Goal: Task Accomplishment & Management: Complete application form

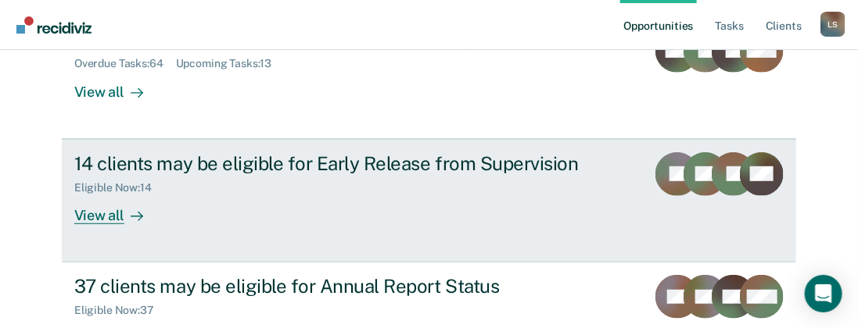
scroll to position [228, 0]
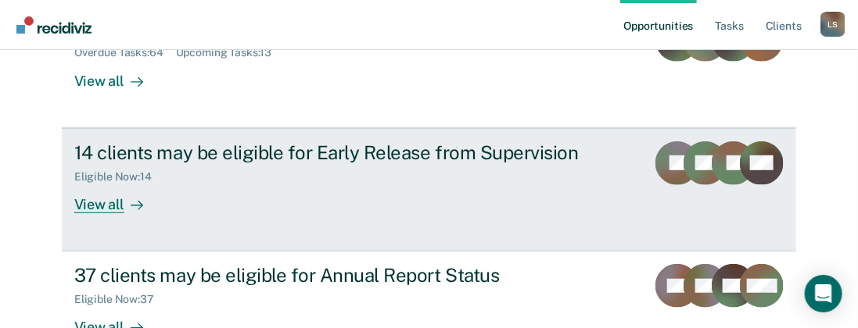
click at [95, 203] on div "View all" at bounding box center [118, 198] width 88 height 30
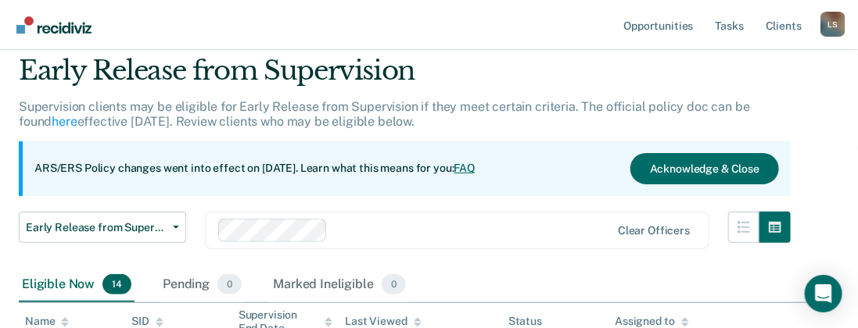
scroll to position [65, 0]
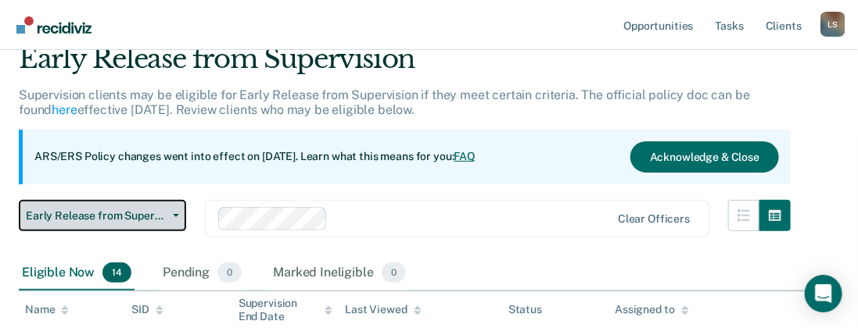
click at [177, 214] on icon "button" at bounding box center [176, 215] width 6 height 3
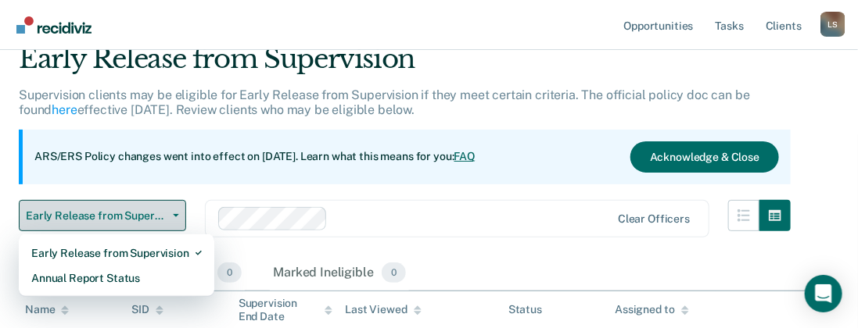
click at [177, 214] on icon "button" at bounding box center [176, 215] width 6 height 3
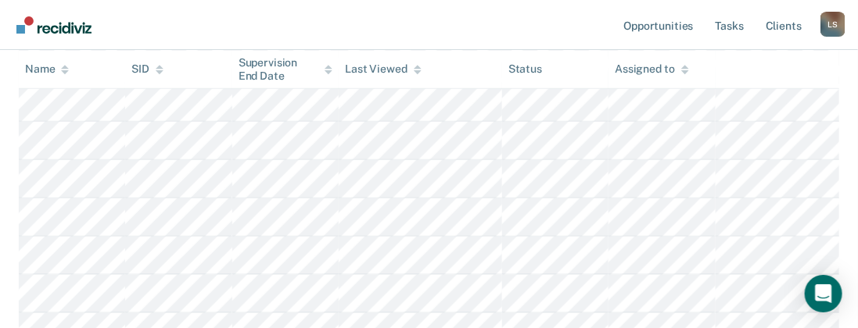
scroll to position [521, 0]
click at [415, 66] on icon at bounding box center [418, 67] width 8 height 4
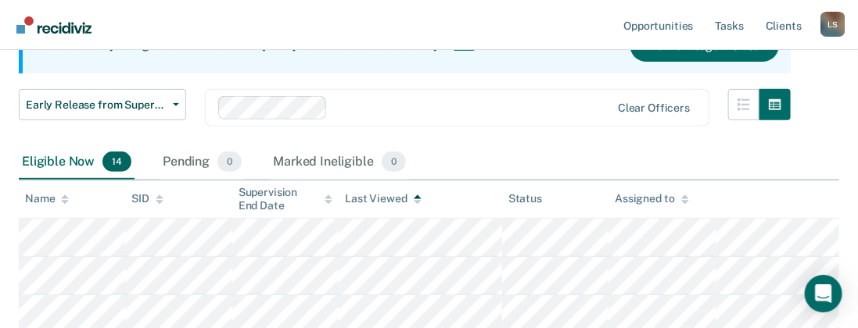
click at [414, 198] on icon at bounding box center [418, 200] width 8 height 10
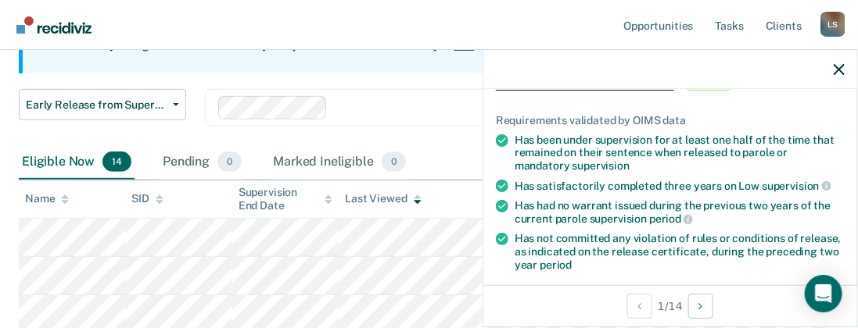
scroll to position [98, 0]
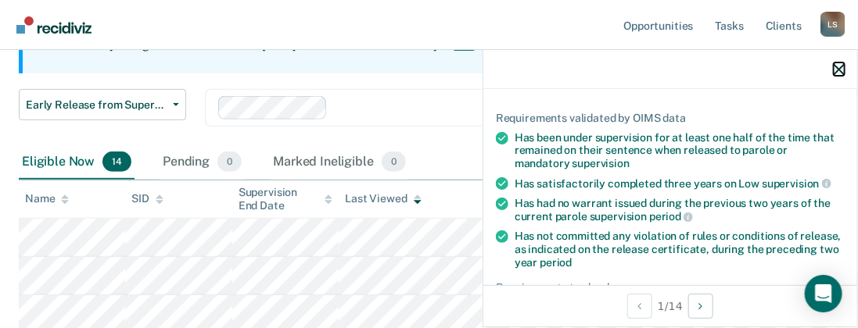
click at [840, 65] on icon "button" at bounding box center [839, 69] width 11 height 11
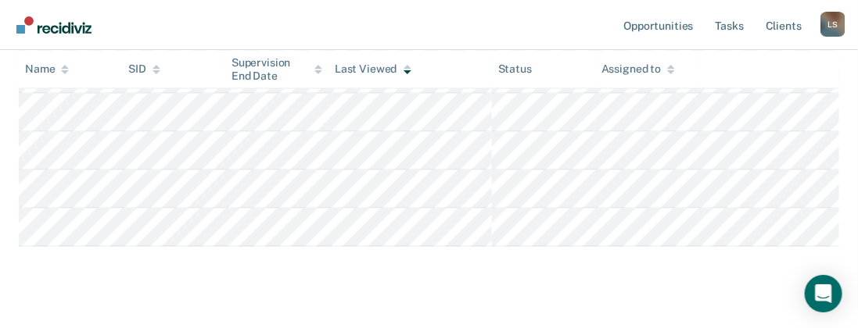
scroll to position [713, 0]
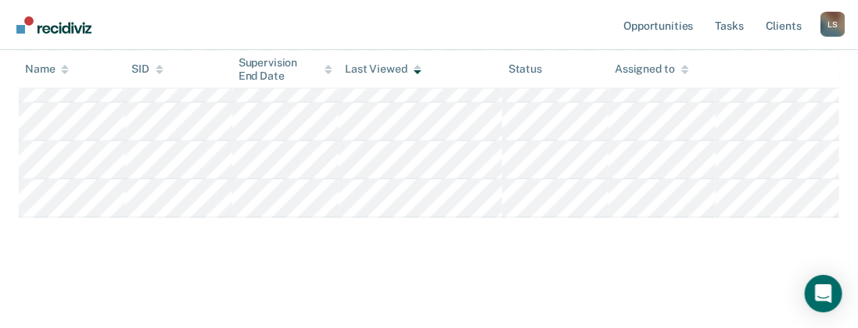
click at [417, 72] on icon at bounding box center [418, 72] width 8 height 4
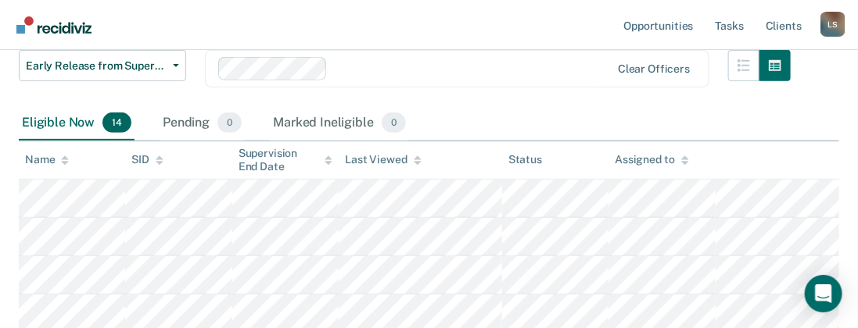
click at [414, 161] on icon at bounding box center [418, 163] width 8 height 4
click at [415, 162] on icon at bounding box center [418, 163] width 8 height 4
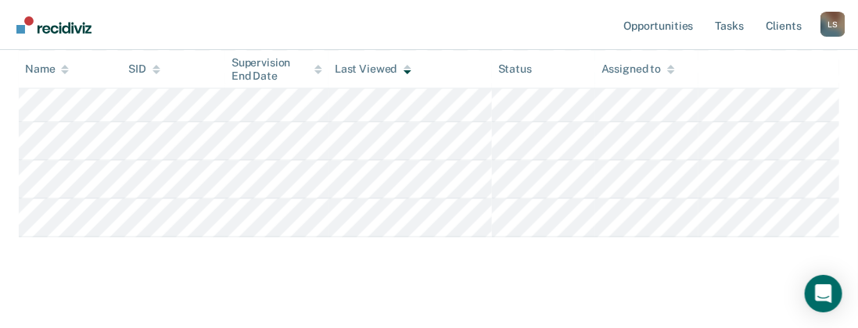
scroll to position [704, 0]
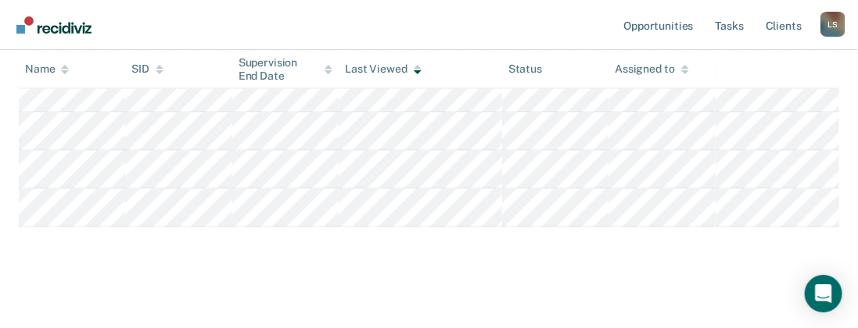
click at [415, 72] on icon at bounding box center [418, 72] width 8 height 4
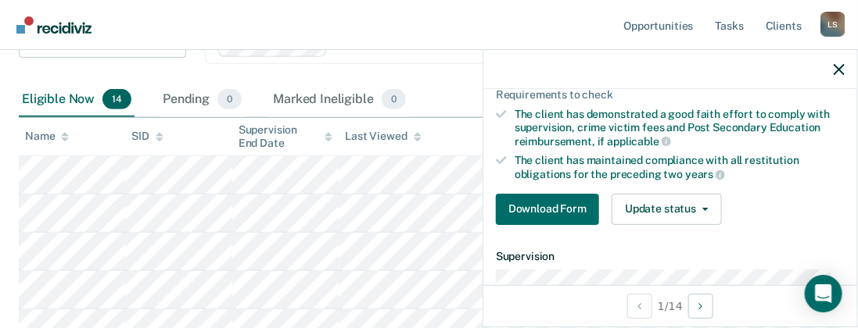
scroll to position [293, 0]
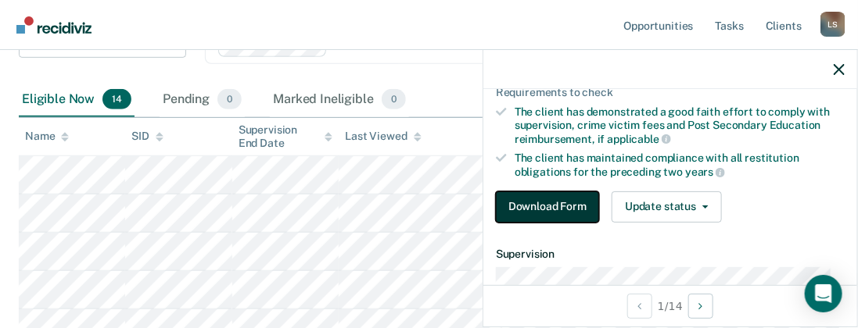
click at [555, 199] on button "Download Form" at bounding box center [547, 207] width 103 height 31
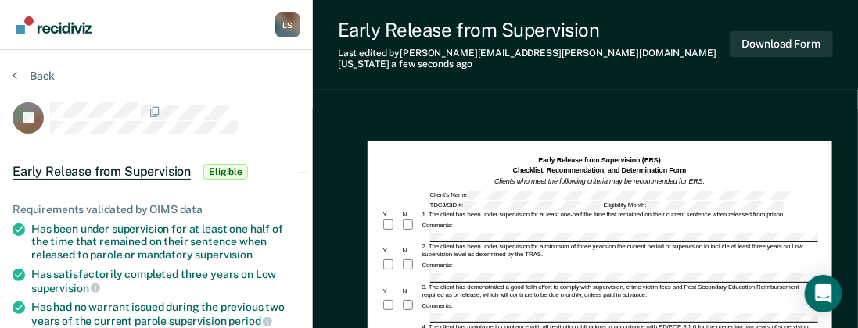
click at [225, 165] on span "Eligible" at bounding box center [225, 172] width 45 height 16
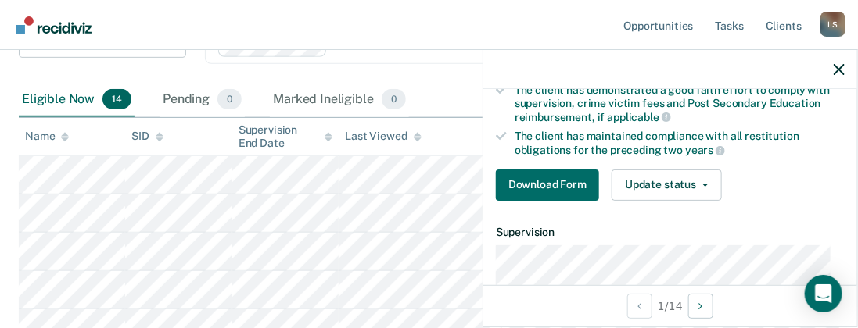
scroll to position [358, 0]
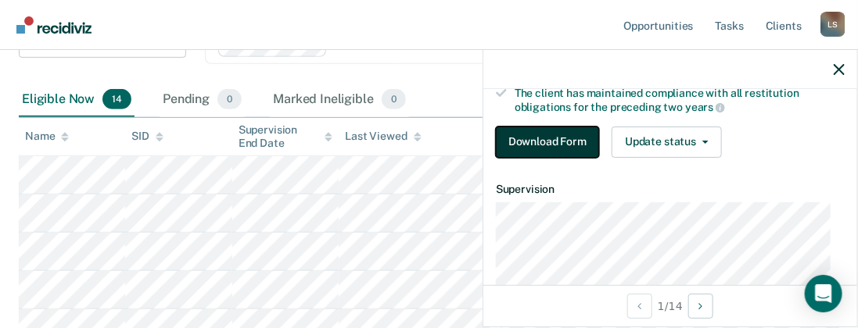
click at [569, 135] on button "Download Form" at bounding box center [547, 142] width 103 height 31
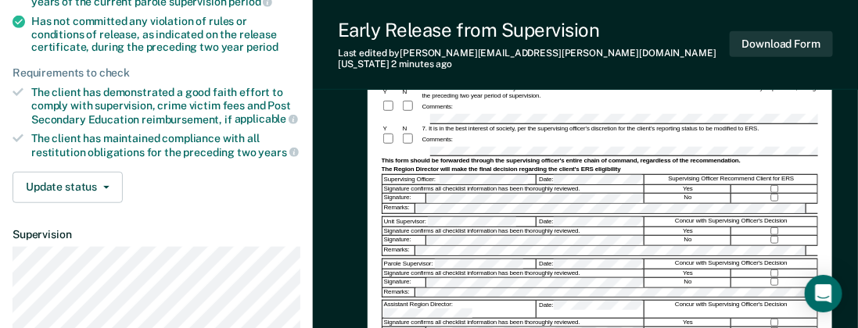
scroll to position [293, 0]
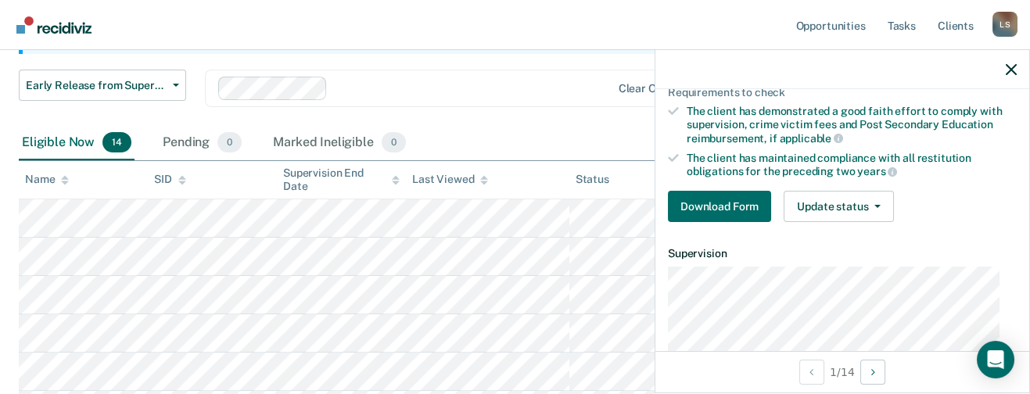
scroll to position [253, 0]
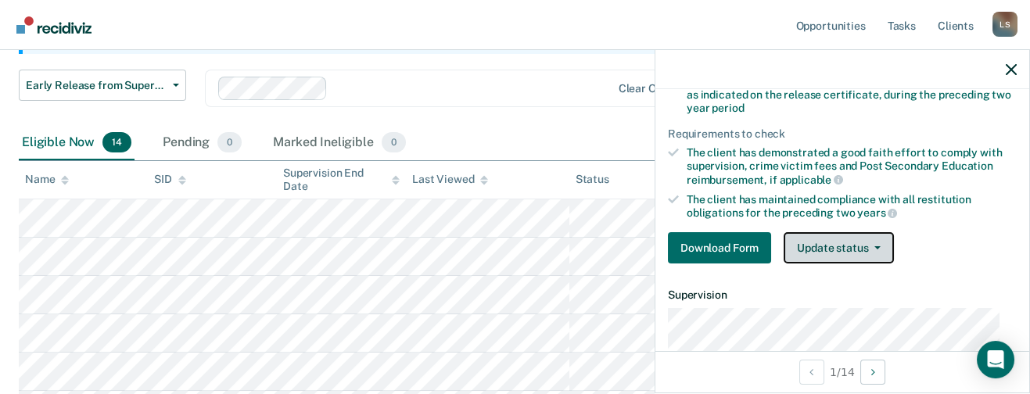
click at [866, 240] on button "Update status" at bounding box center [838, 247] width 110 height 31
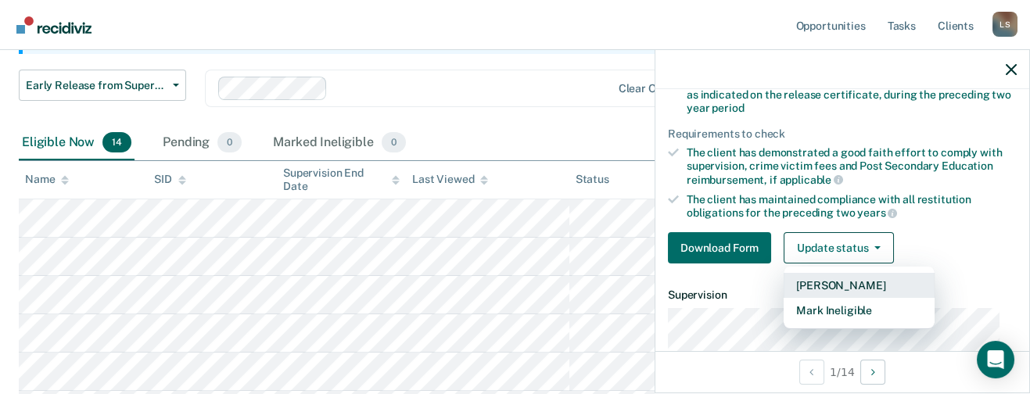
click at [836, 278] on button "[PERSON_NAME]" at bounding box center [858, 285] width 151 height 25
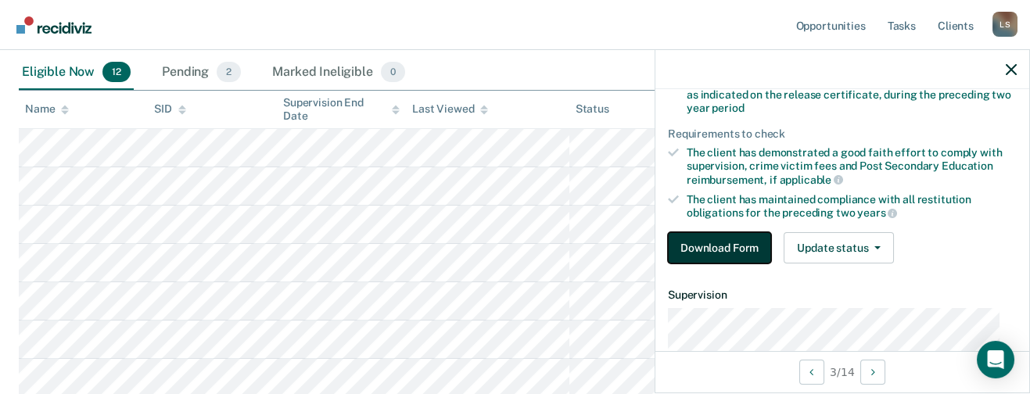
click at [722, 242] on button "Download Form" at bounding box center [719, 247] width 103 height 31
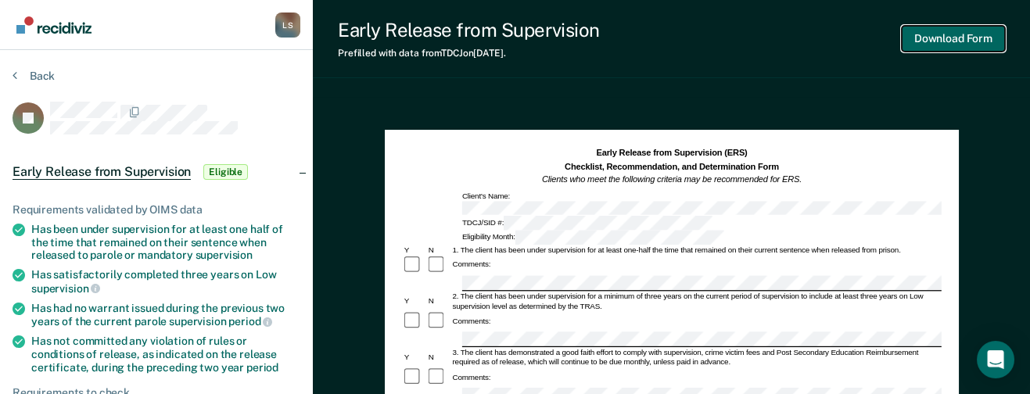
click at [872, 35] on button "Download Form" at bounding box center [953, 39] width 103 height 26
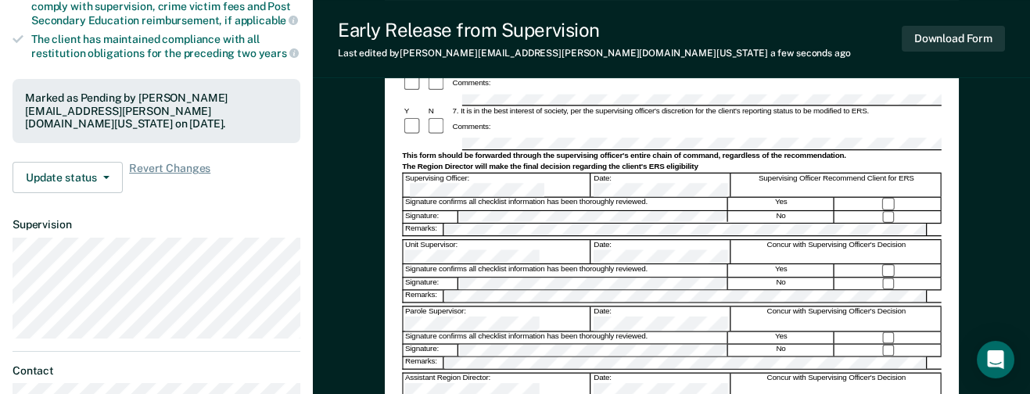
scroll to position [508, 0]
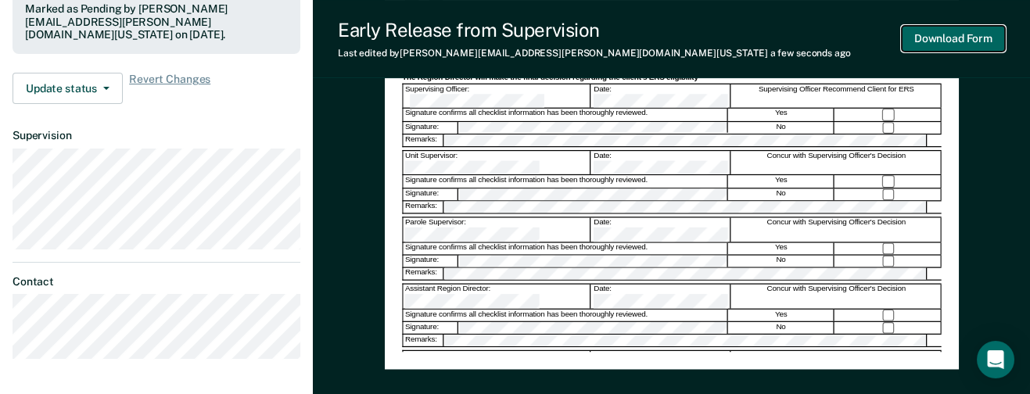
click at [872, 37] on button "Download Form" at bounding box center [953, 39] width 103 height 26
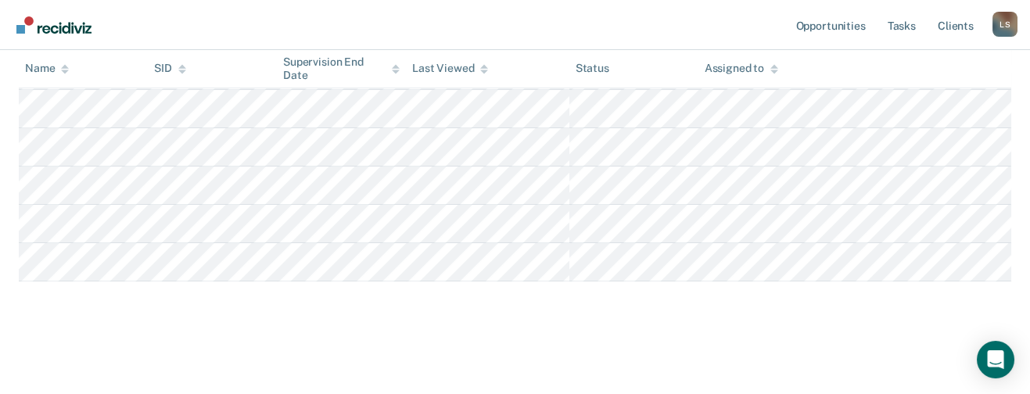
scroll to position [195, 0]
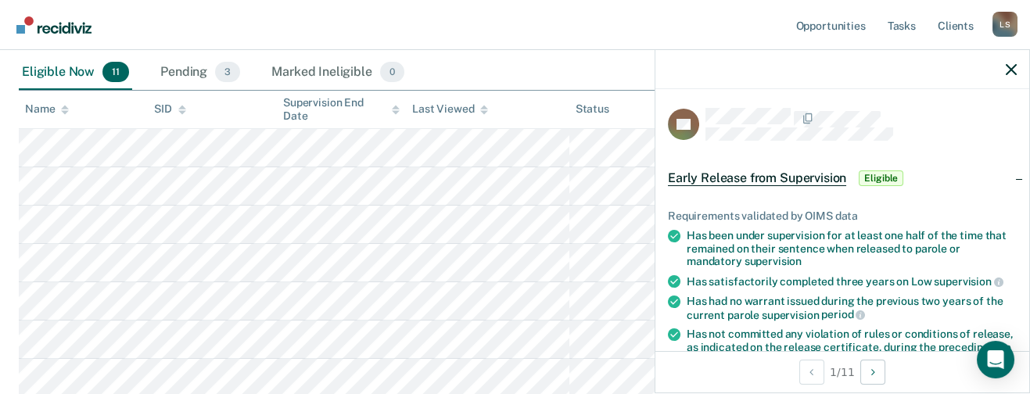
click at [748, 170] on span "Early Release from Supervision" at bounding box center [757, 178] width 178 height 16
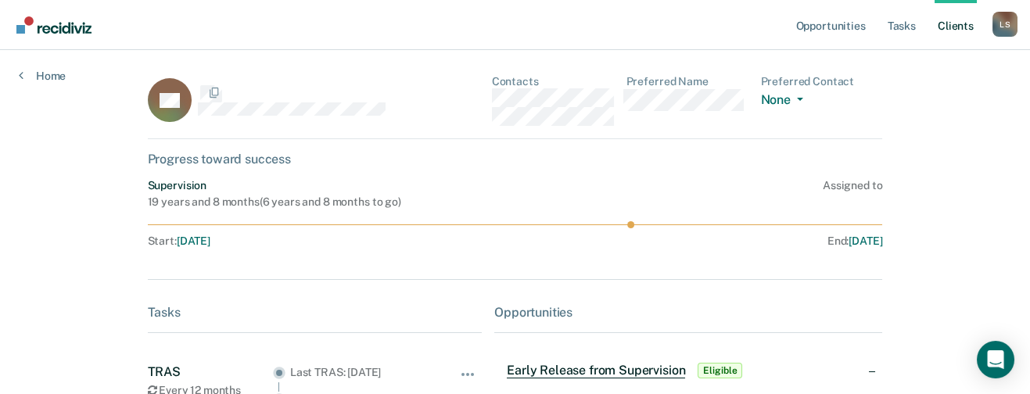
click at [730, 115] on dl "Preferred Name" at bounding box center [687, 100] width 122 height 51
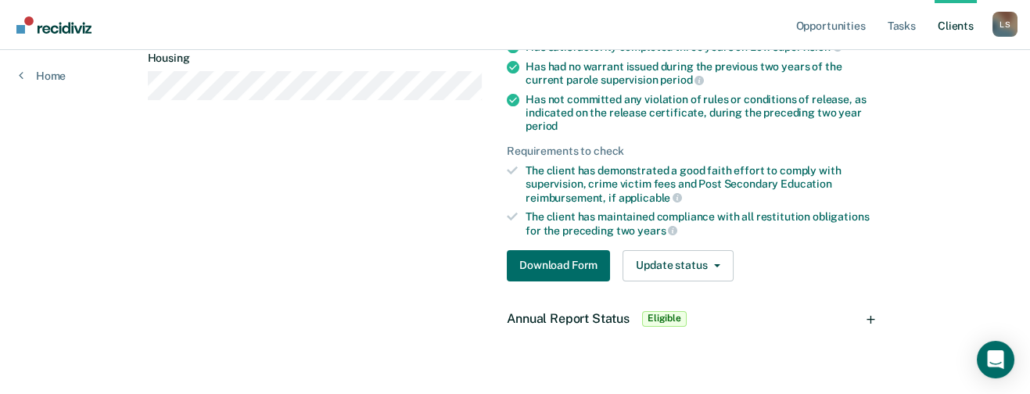
scroll to position [430, 0]
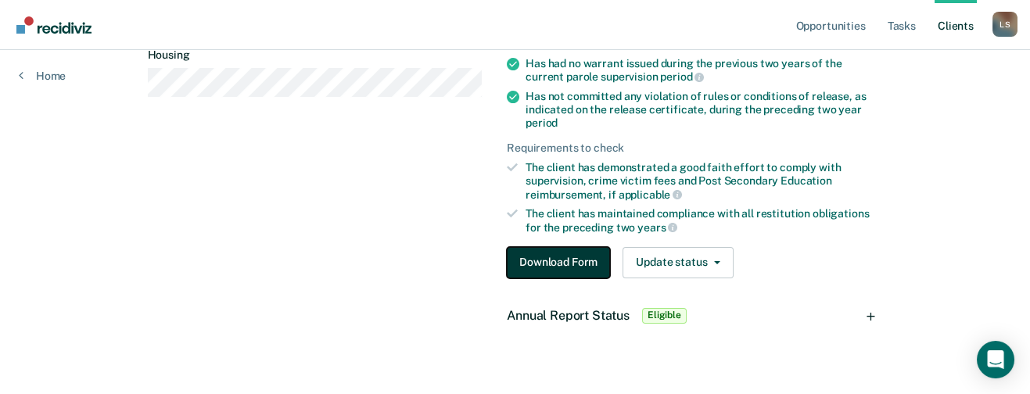
click at [543, 258] on button "Download Form" at bounding box center [558, 262] width 103 height 31
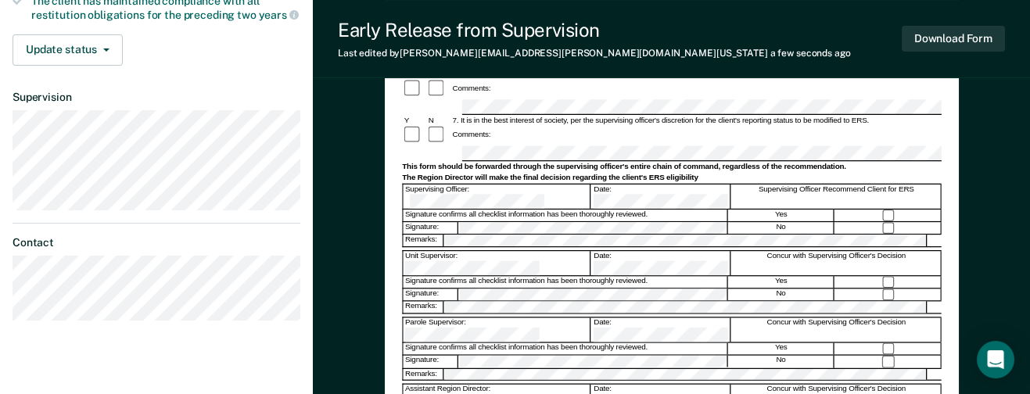
scroll to position [508, 0]
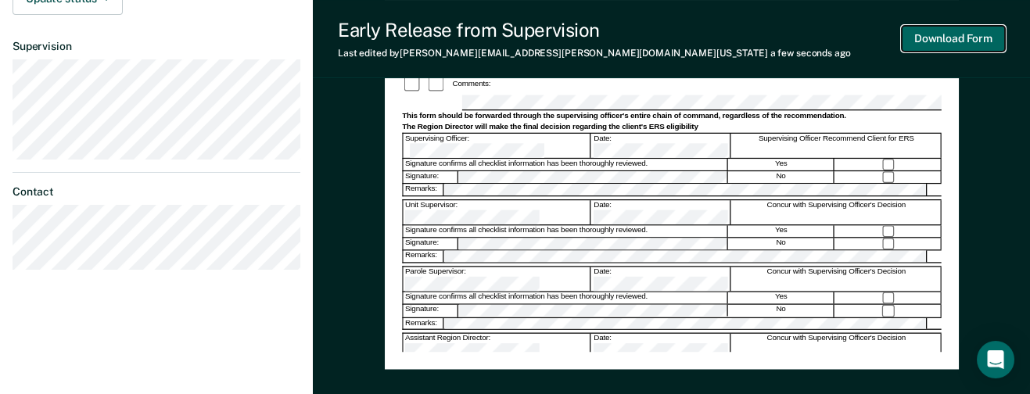
click at [872, 37] on button "Download Form" at bounding box center [953, 39] width 103 height 26
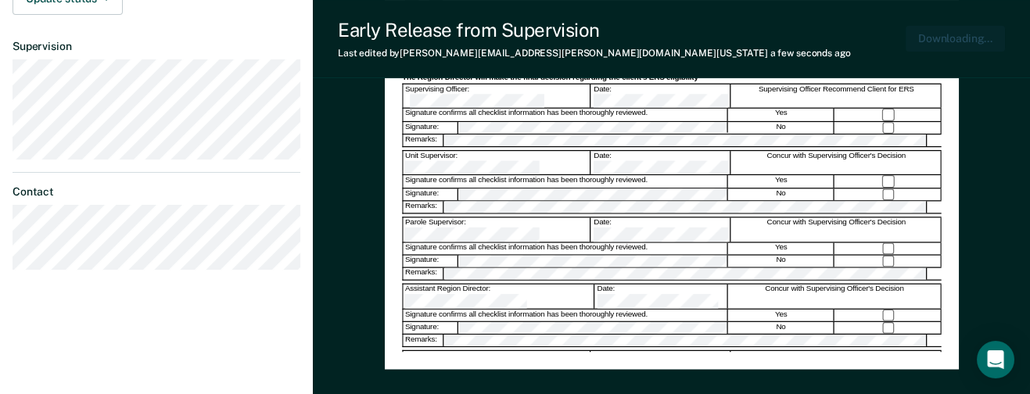
scroll to position [597, 0]
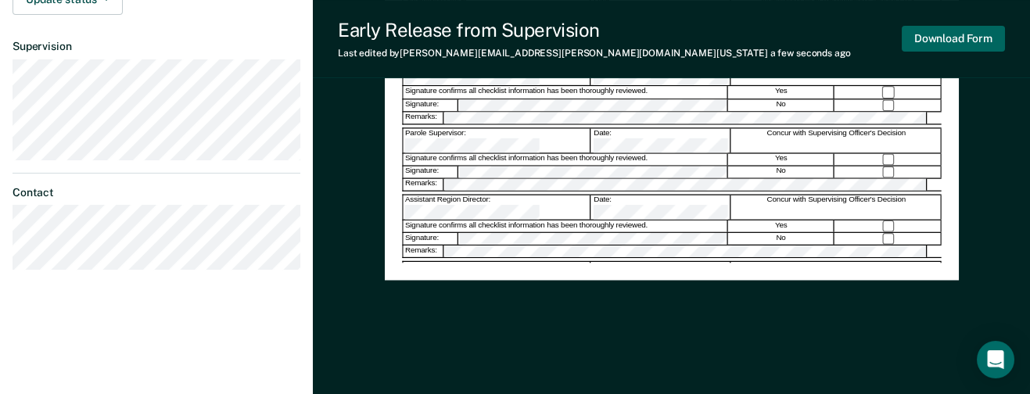
scroll to position [430, 0]
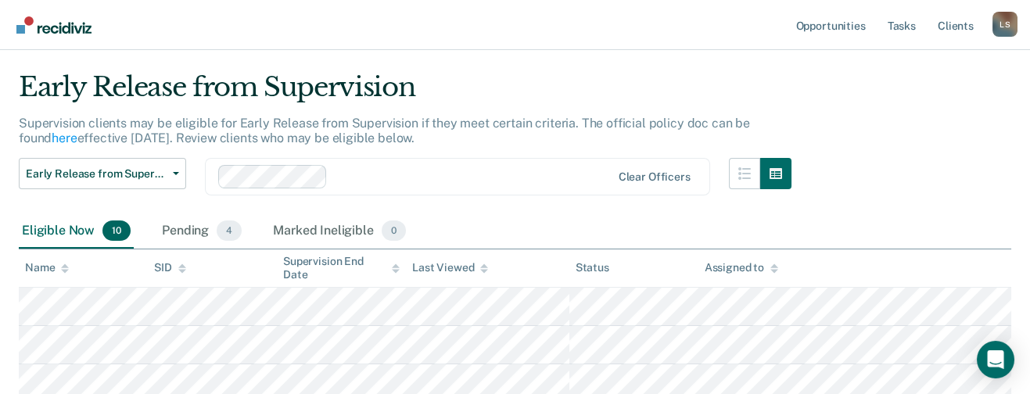
scroll to position [156, 0]
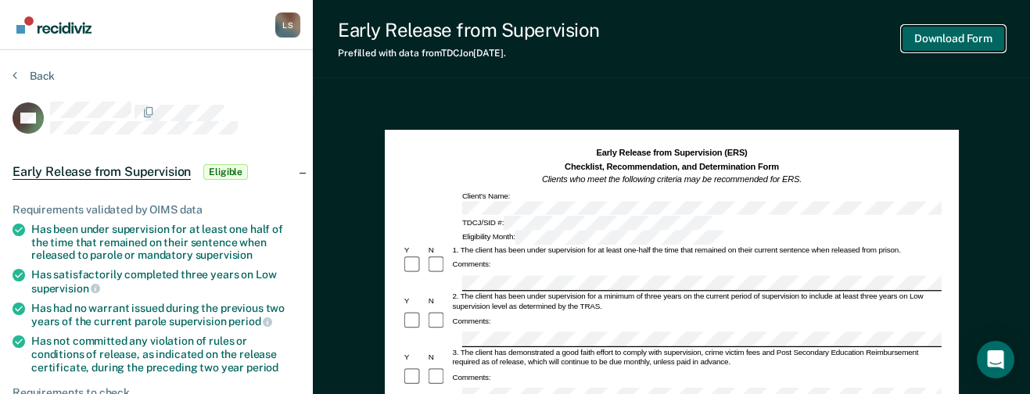
click at [872, 34] on button "Download Form" at bounding box center [953, 39] width 103 height 26
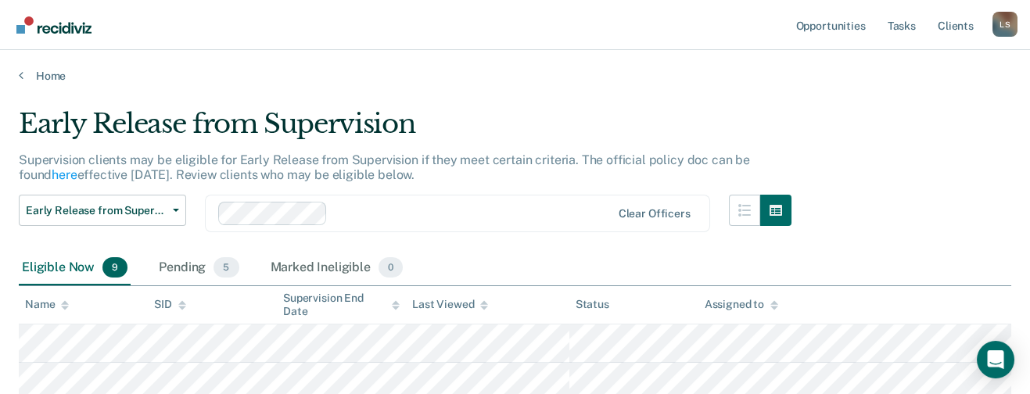
scroll to position [156, 0]
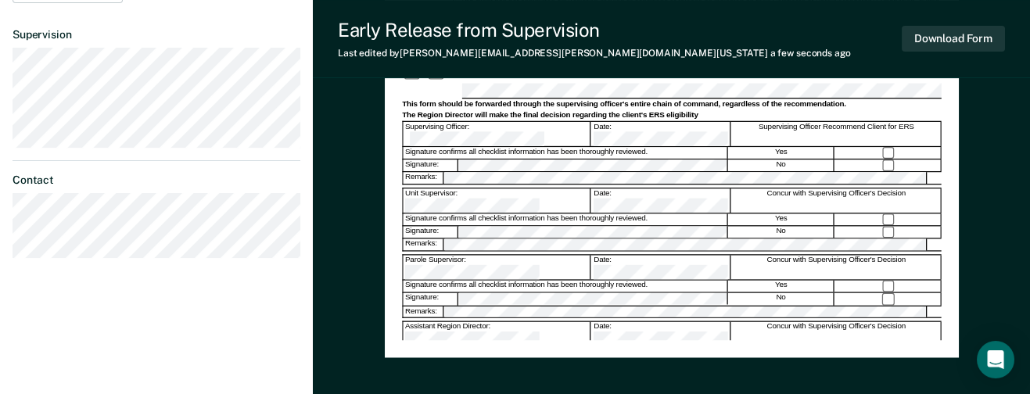
scroll to position [547, 0]
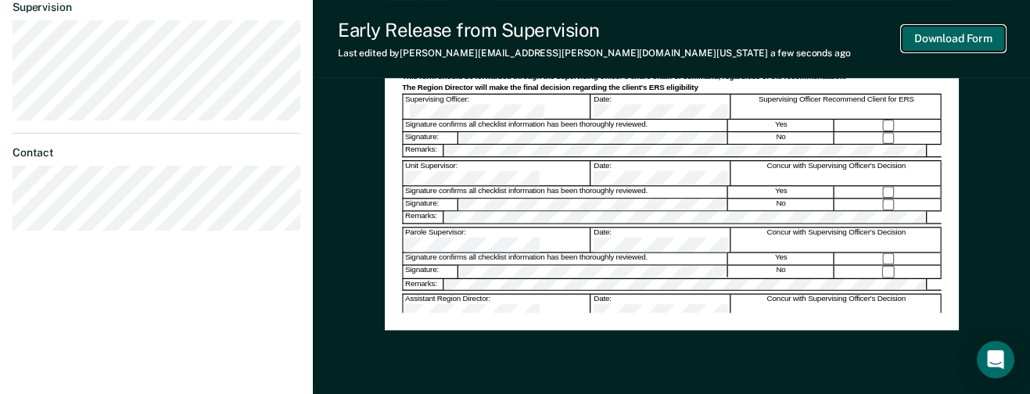
click at [872, 38] on button "Download Form" at bounding box center [953, 39] width 103 height 26
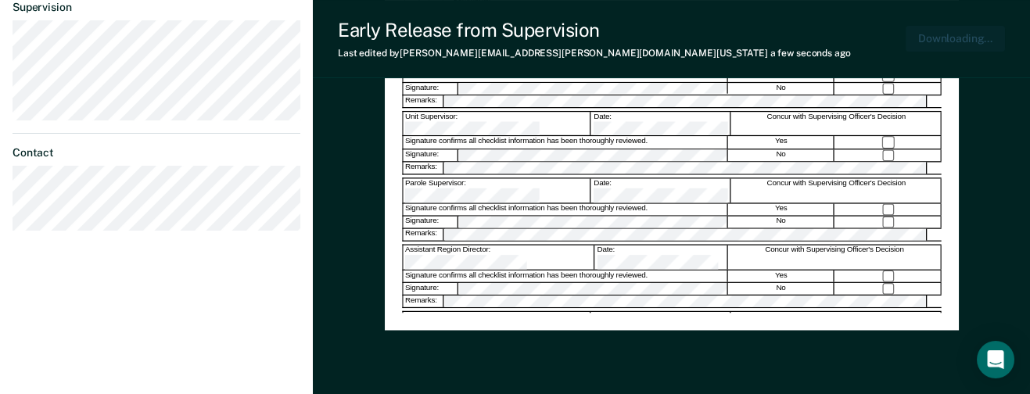
scroll to position [605, 0]
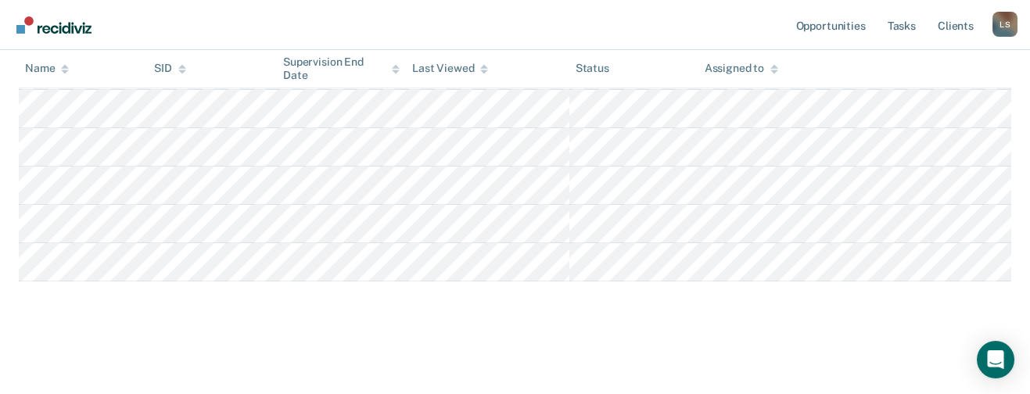
scroll to position [156, 0]
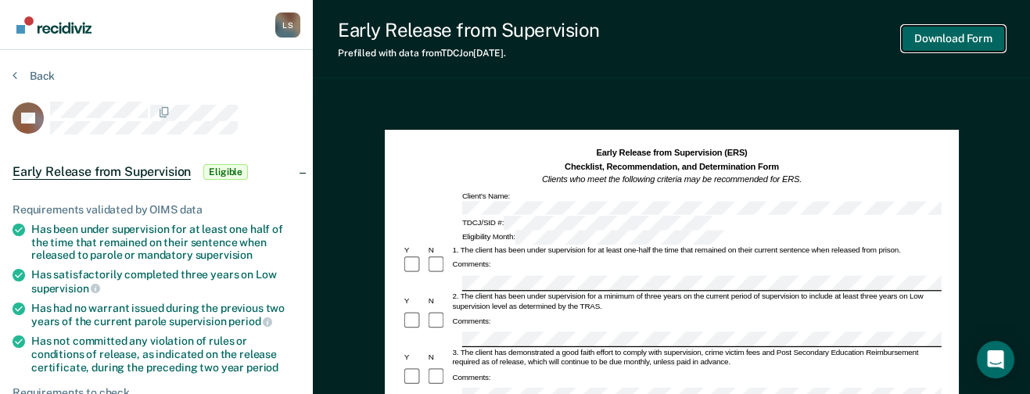
click at [872, 34] on button "Download Form" at bounding box center [953, 39] width 103 height 26
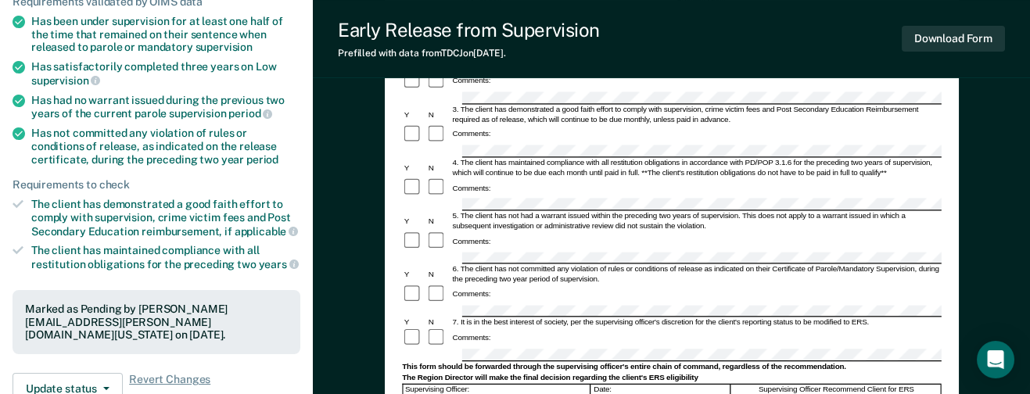
scroll to position [195, 0]
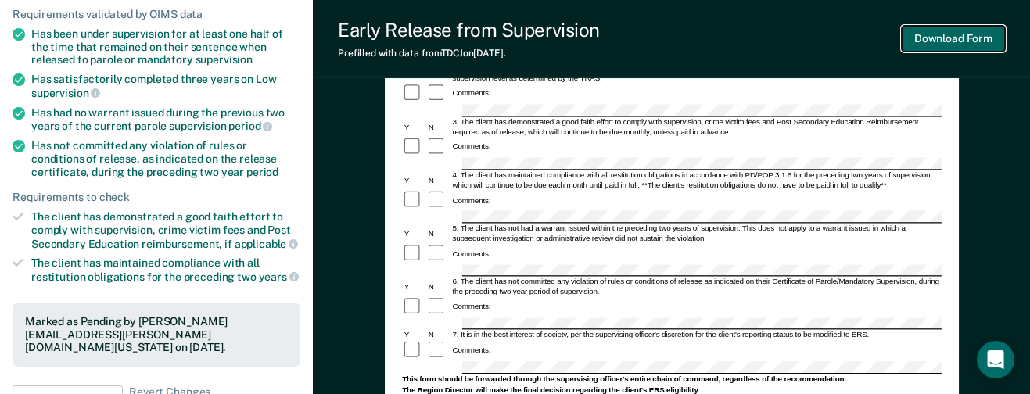
click at [872, 37] on button "Download Form" at bounding box center [953, 39] width 103 height 26
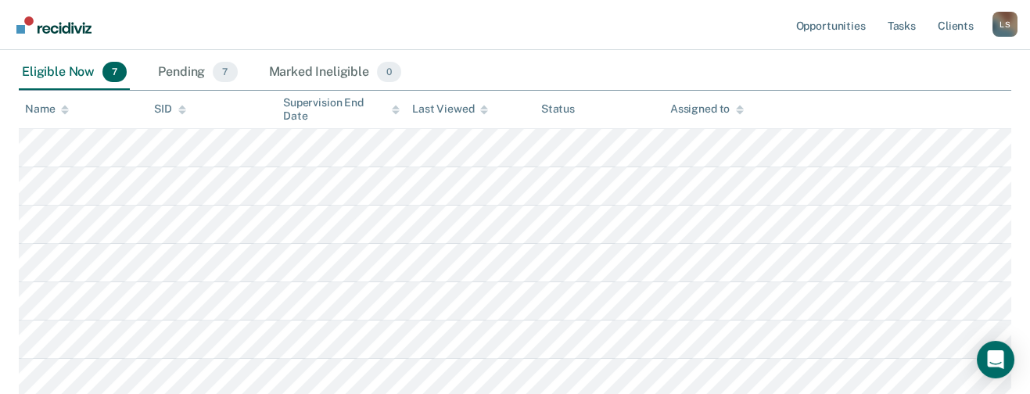
scroll to position [156, 0]
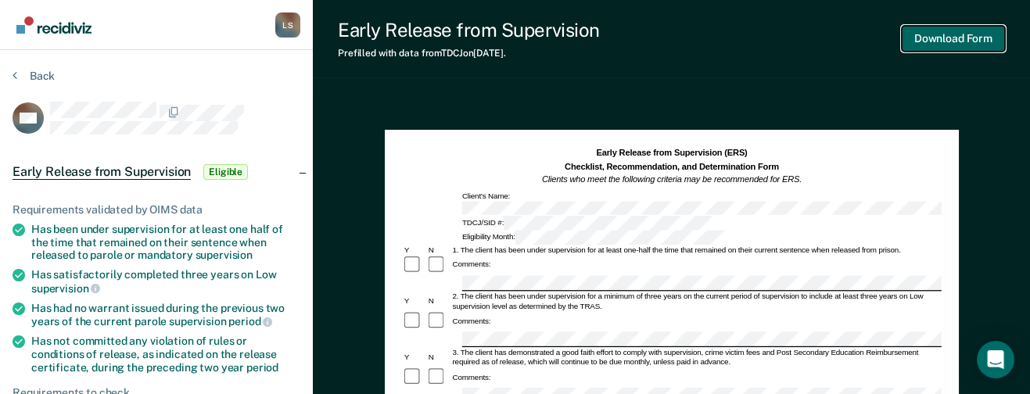
click at [872, 35] on button "Download Form" at bounding box center [953, 39] width 103 height 26
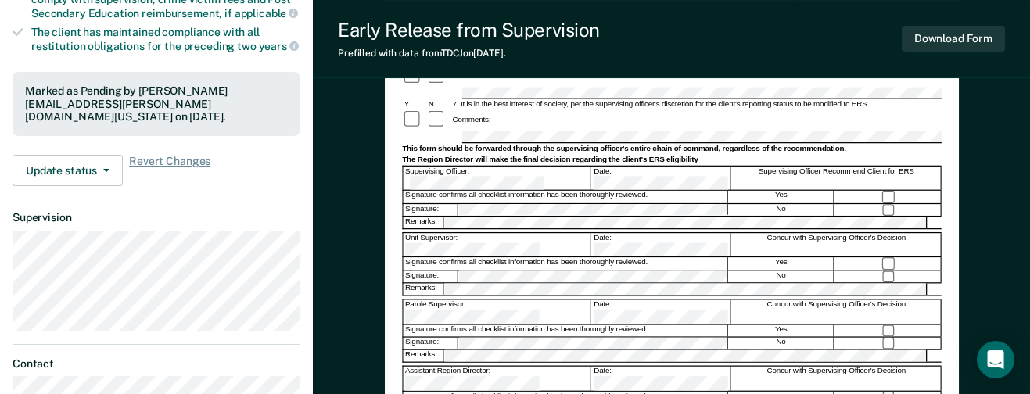
scroll to position [430, 0]
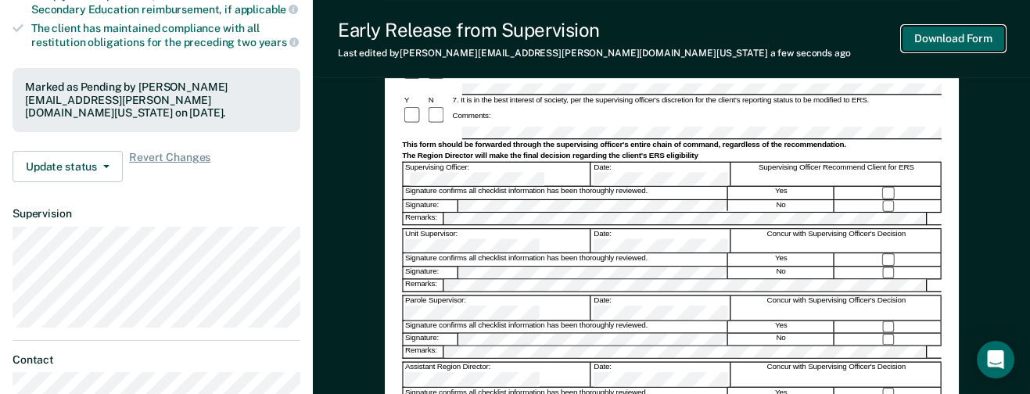
click at [872, 34] on button "Download Form" at bounding box center [953, 39] width 103 height 26
click at [502, 106] on div "Comments:" at bounding box center [672, 116] width 540 height 21
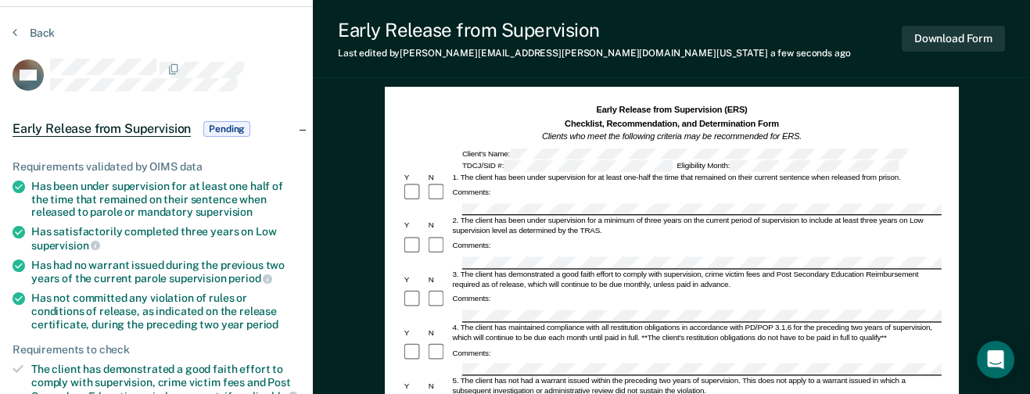
scroll to position [39, 0]
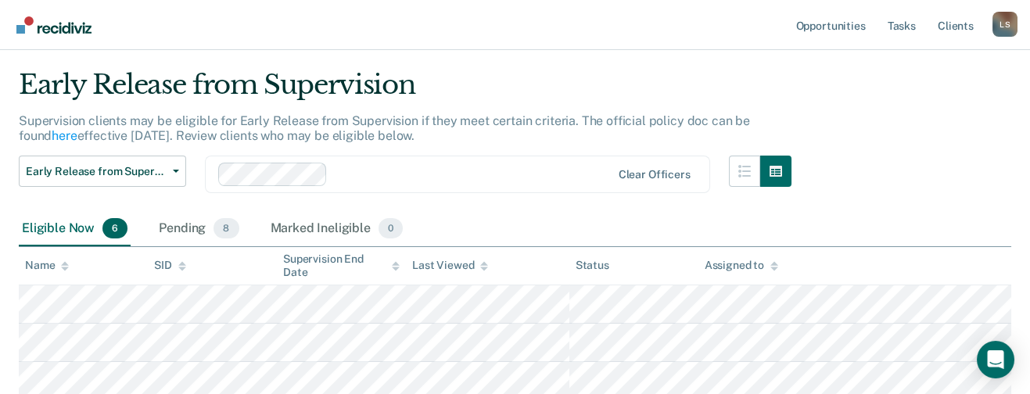
scroll to position [156, 0]
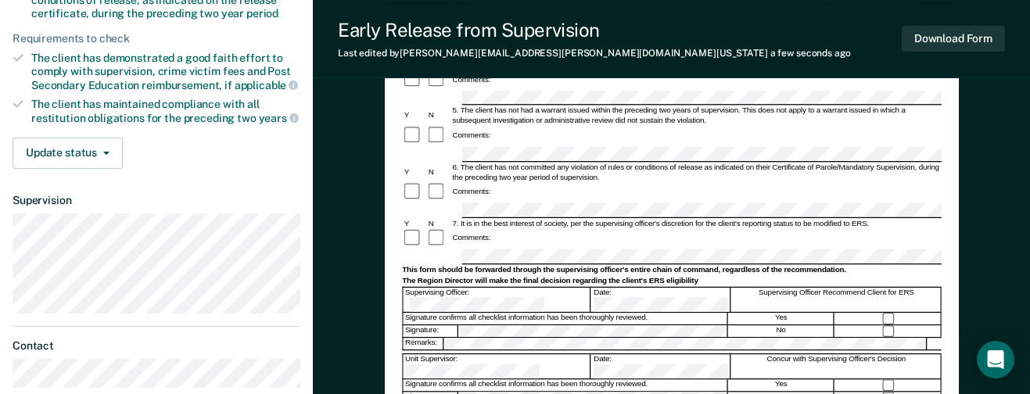
scroll to position [352, 0]
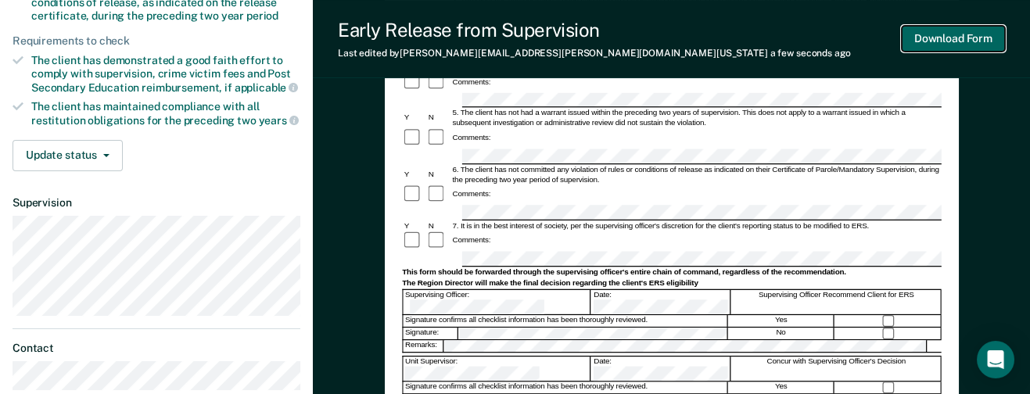
click at [872, 38] on button "Download Form" at bounding box center [953, 39] width 103 height 26
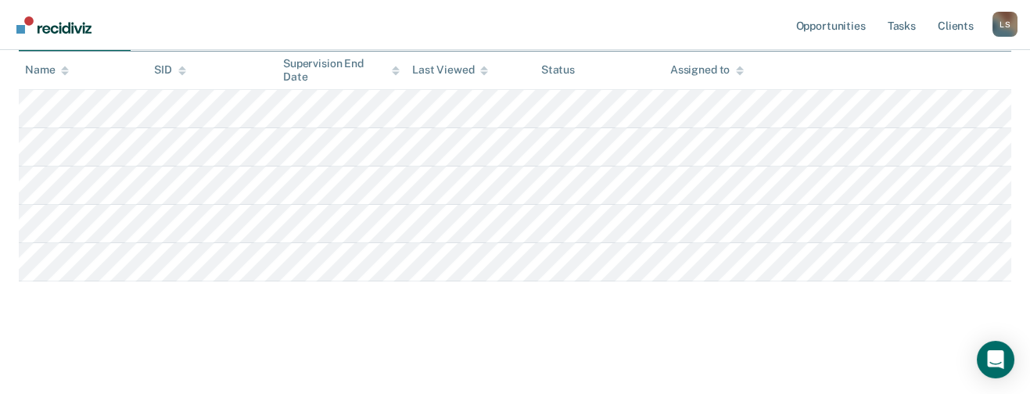
scroll to position [156, 0]
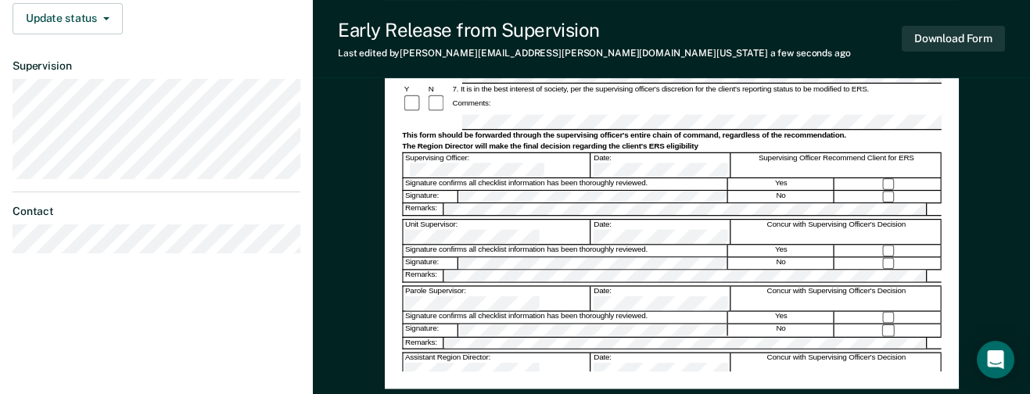
scroll to position [547, 0]
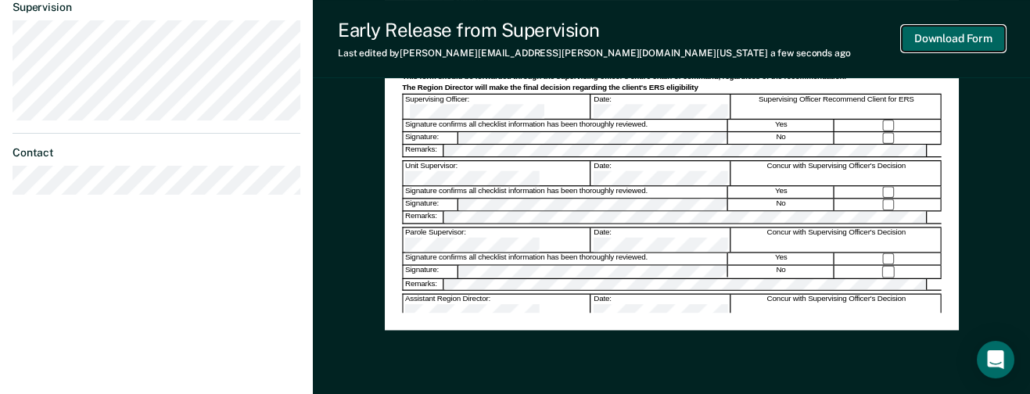
click at [872, 36] on button "Download Form" at bounding box center [953, 39] width 103 height 26
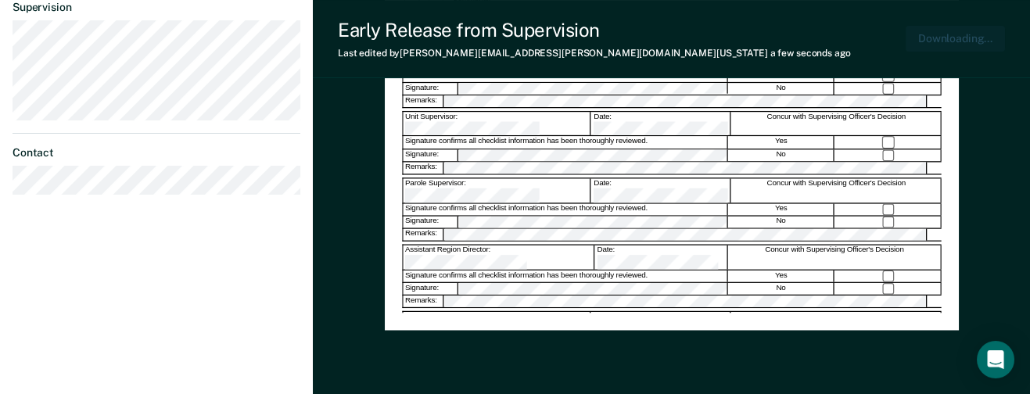
scroll to position [605, 0]
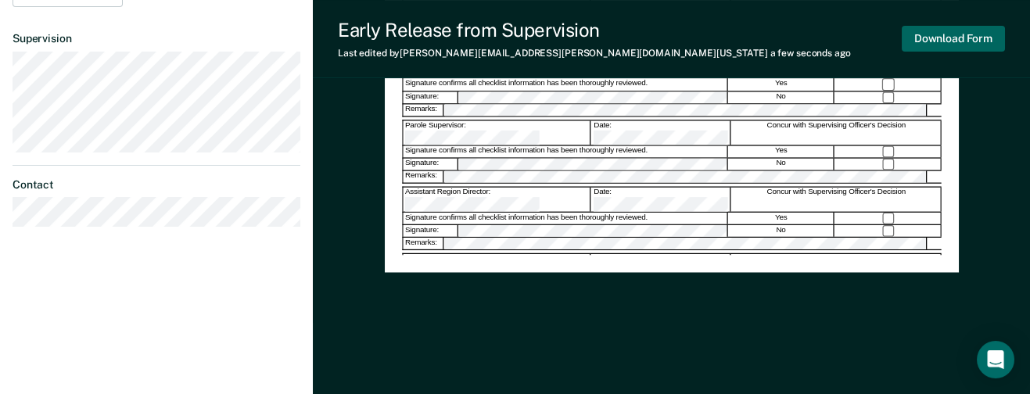
scroll to position [156, 0]
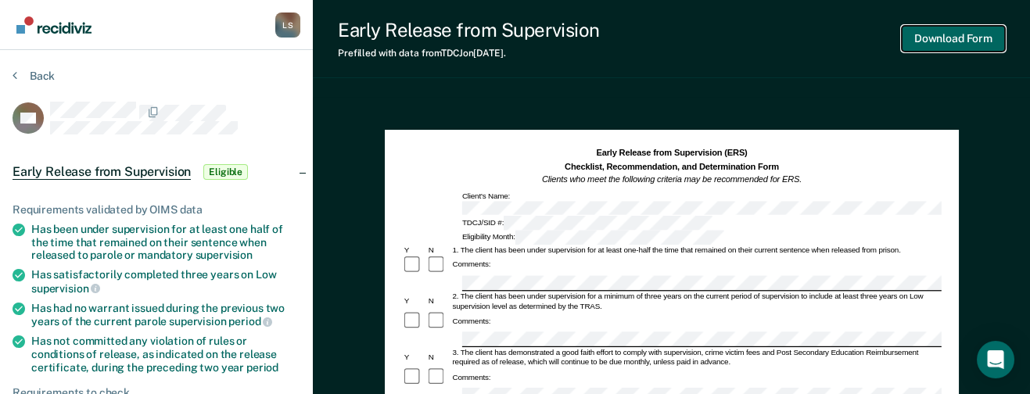
click at [872, 35] on button "Download Form" at bounding box center [953, 39] width 103 height 26
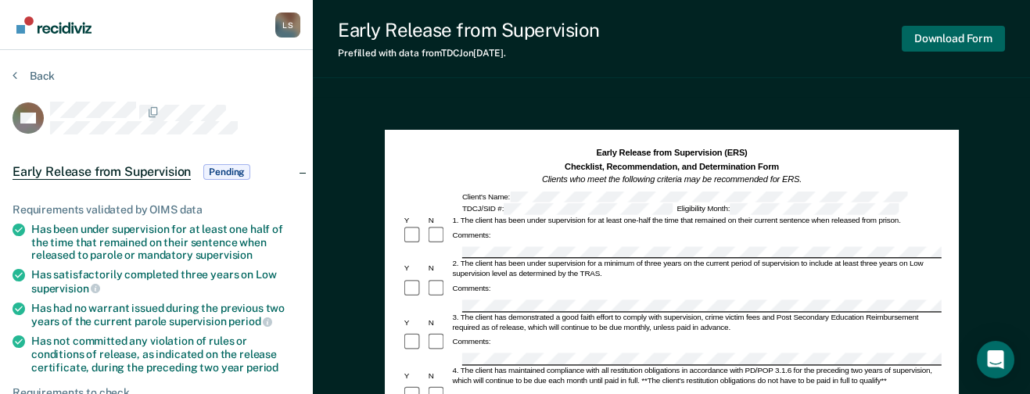
scroll to position [156, 0]
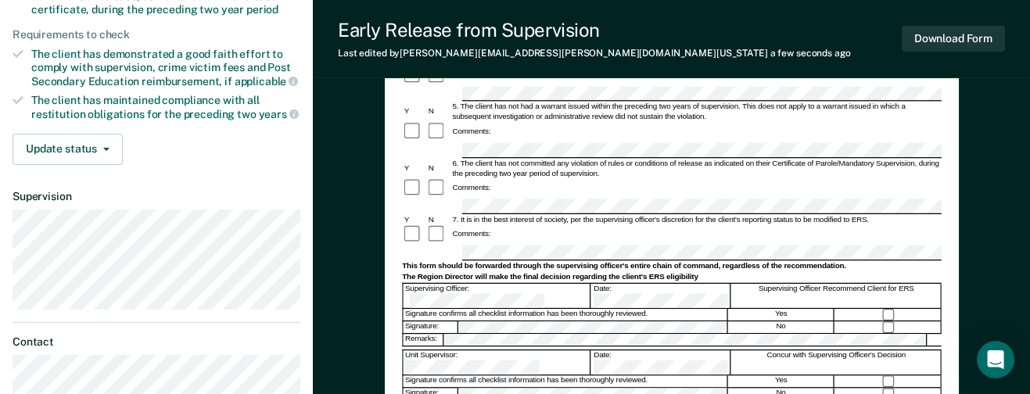
scroll to position [562, 0]
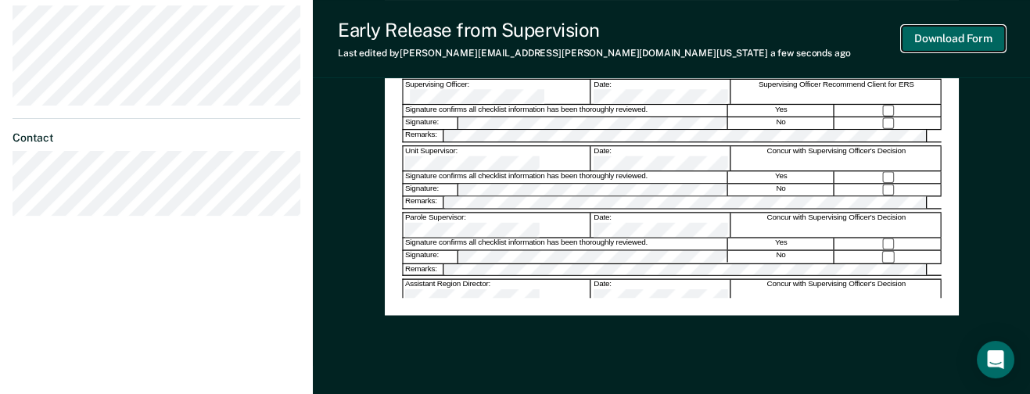
click at [872, 32] on button "Download Form" at bounding box center [953, 39] width 103 height 26
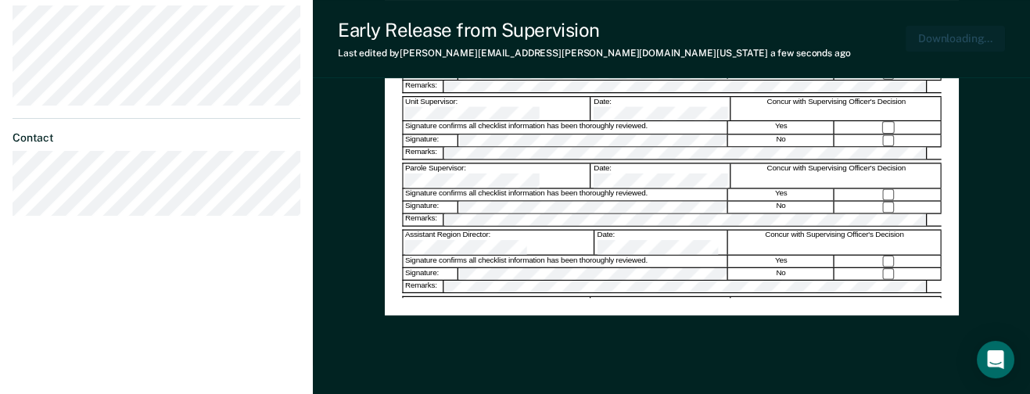
scroll to position [605, 0]
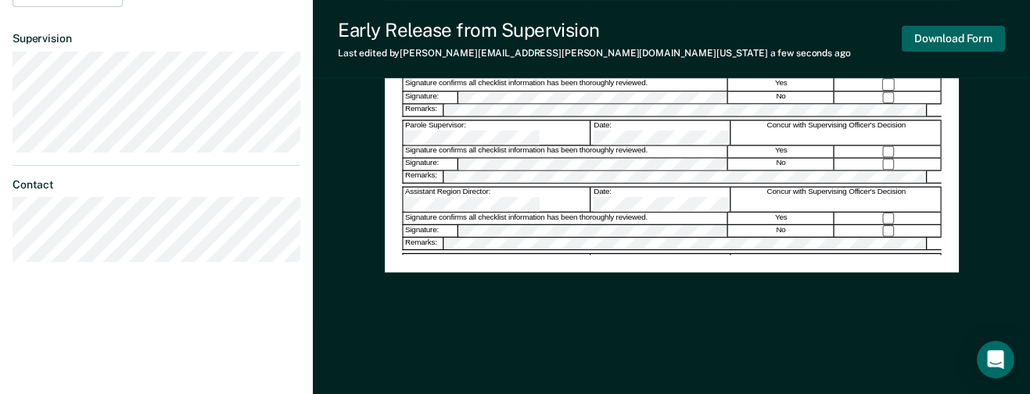
scroll to position [117, 0]
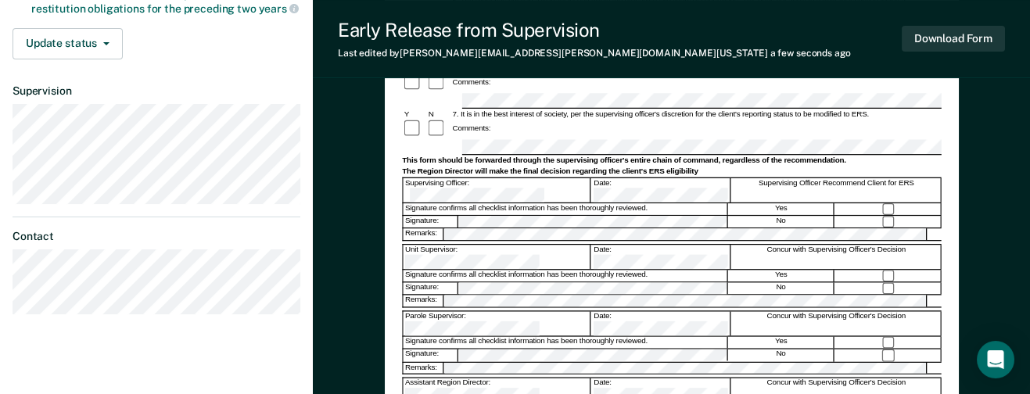
scroll to position [469, 0]
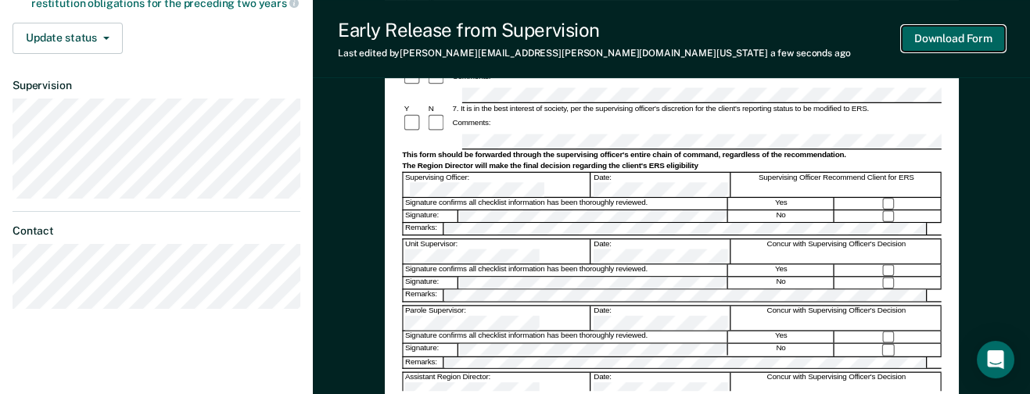
click at [872, 36] on button "Download Form" at bounding box center [953, 39] width 103 height 26
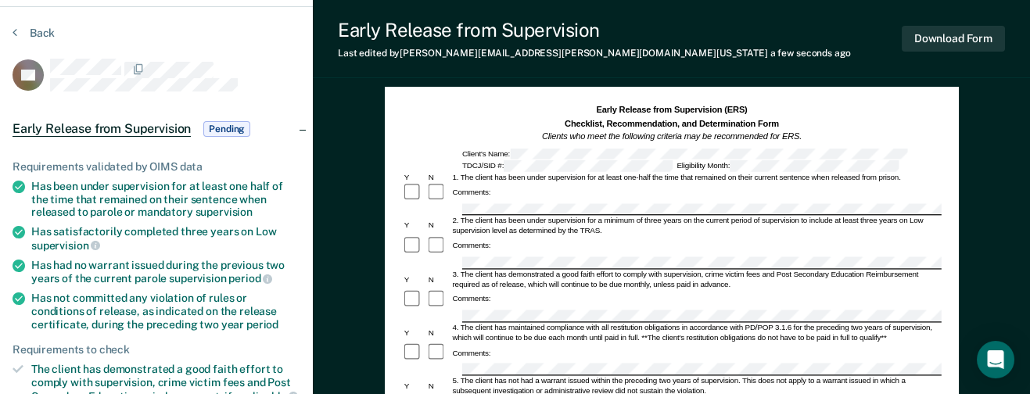
scroll to position [0, 0]
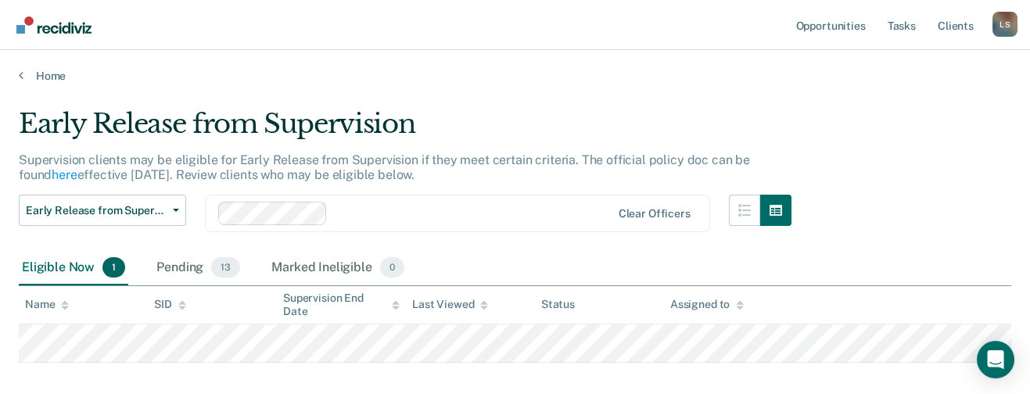
scroll to position [79, 0]
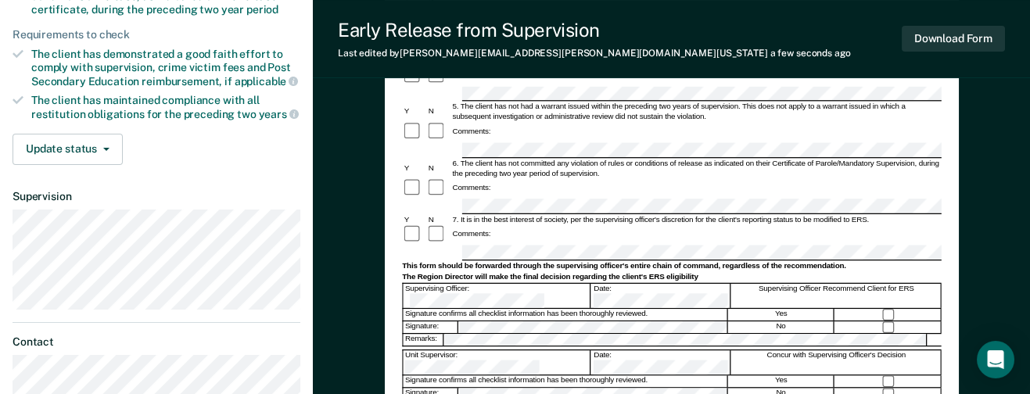
scroll to position [562, 0]
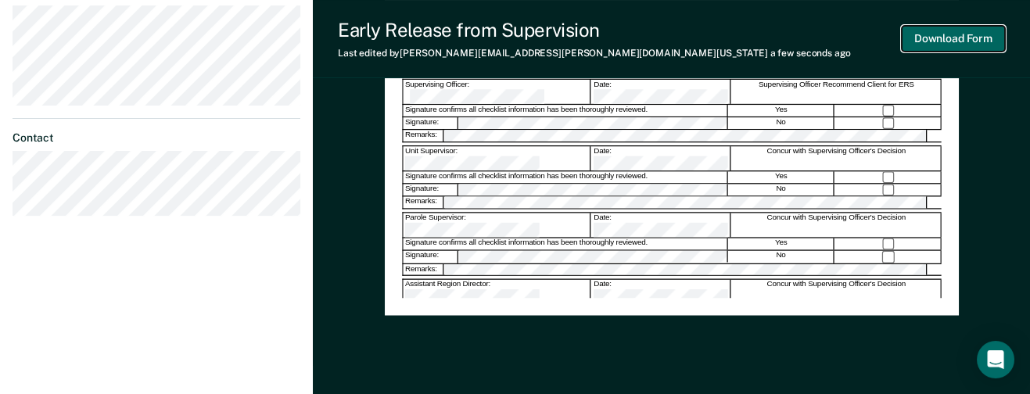
click at [872, 38] on button "Download Form" at bounding box center [953, 39] width 103 height 26
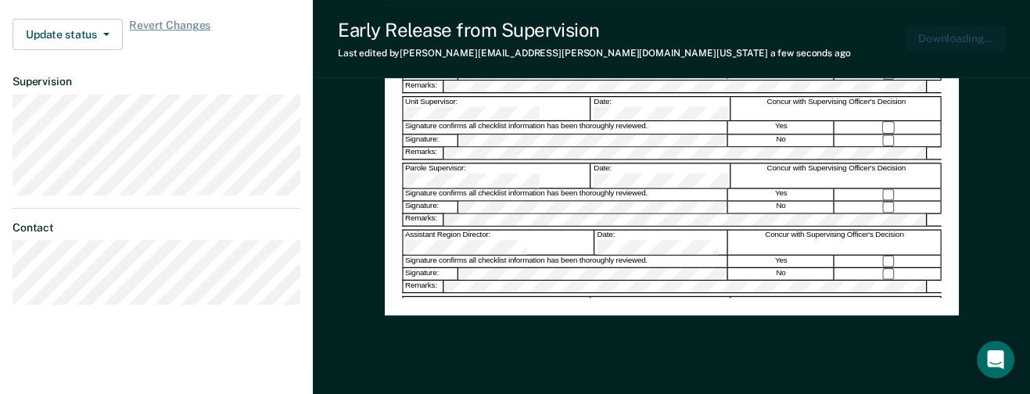
scroll to position [605, 0]
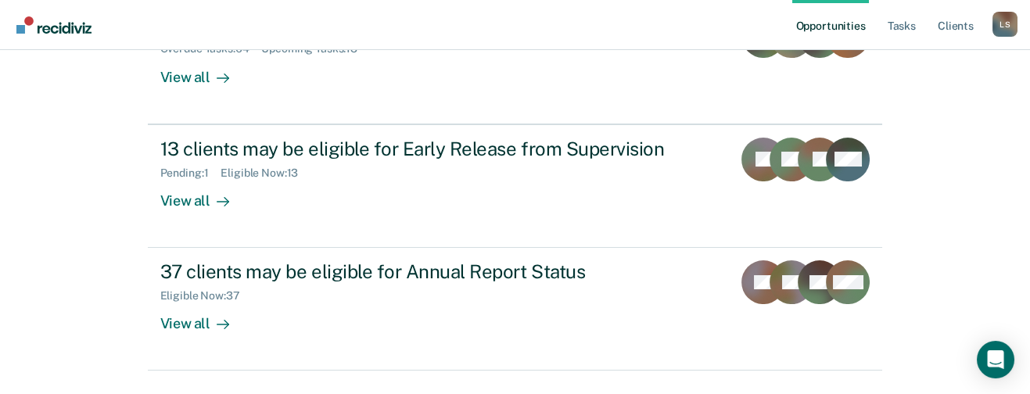
scroll to position [235, 0]
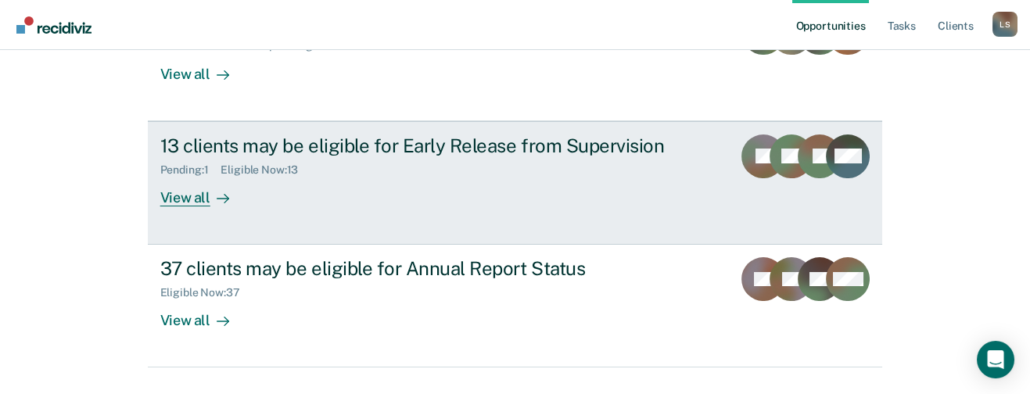
click at [181, 194] on div "View all" at bounding box center [204, 191] width 88 height 30
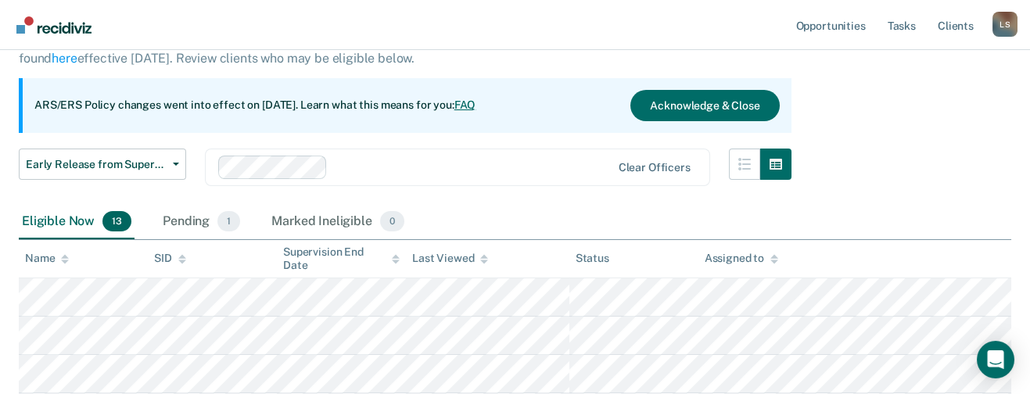
scroll to position [117, 0]
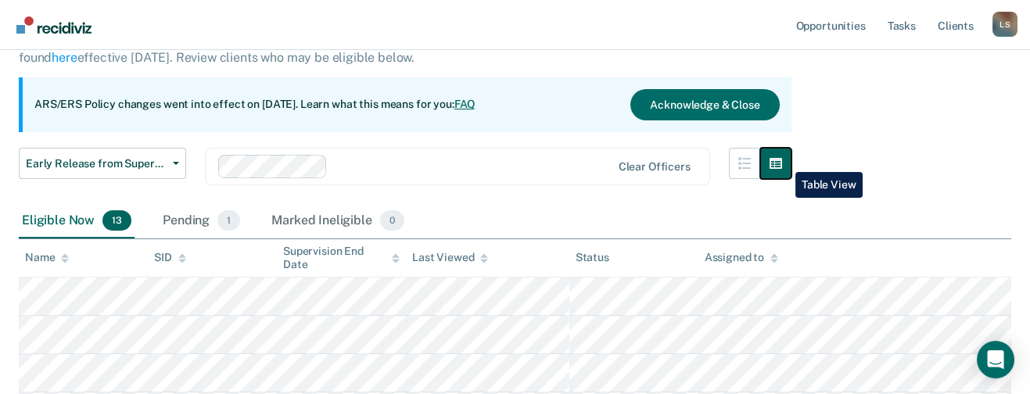
click at [782, 160] on icon "button" at bounding box center [775, 163] width 13 height 11
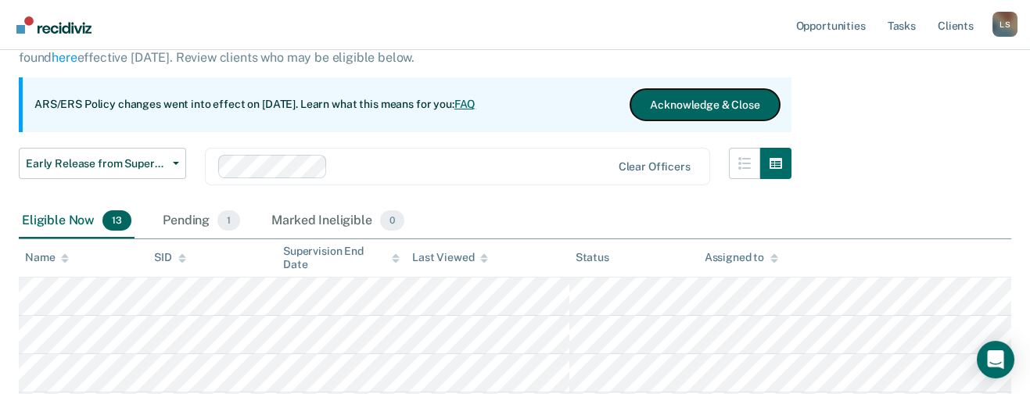
click at [694, 102] on button "Acknowledge & Close" at bounding box center [704, 104] width 149 height 31
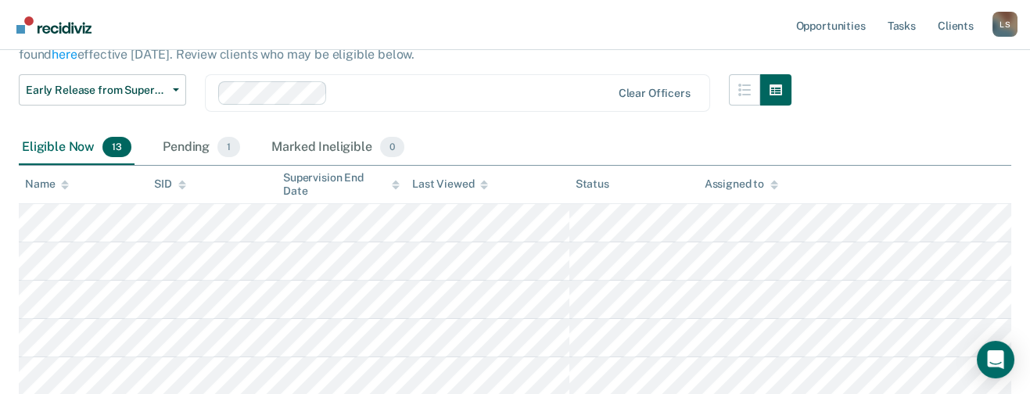
scroll to position [70, 0]
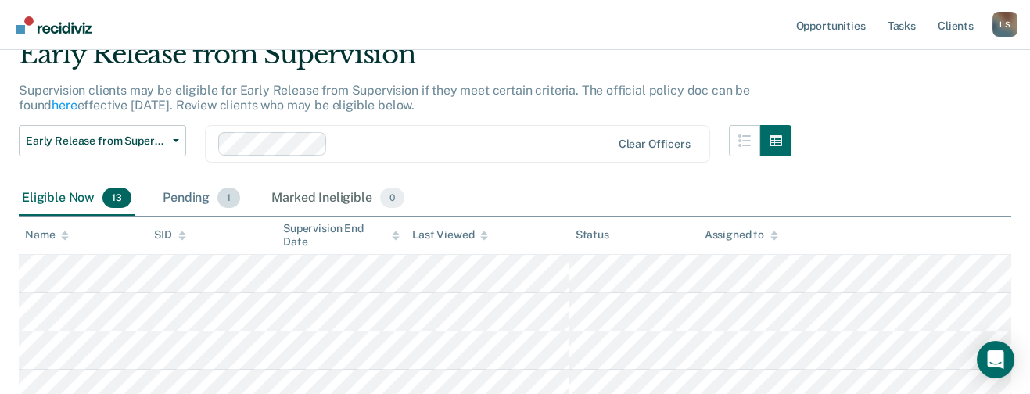
click at [200, 197] on div "Pending 1" at bounding box center [202, 198] width 84 height 34
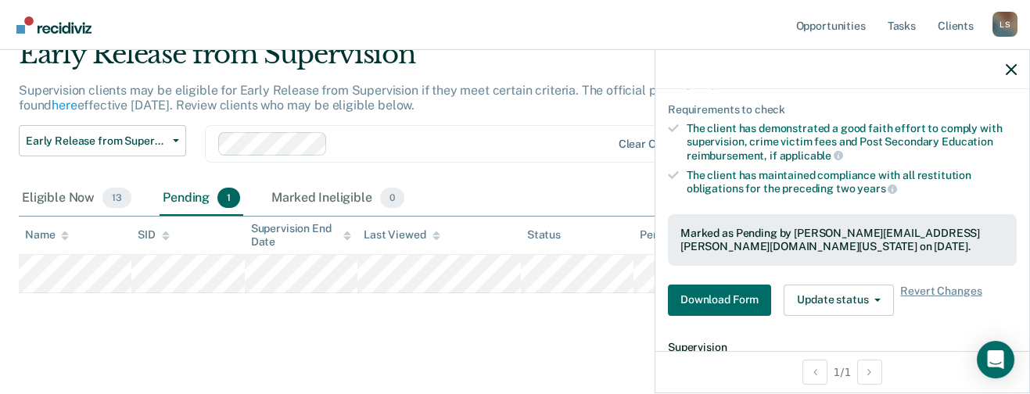
scroll to position [250, 0]
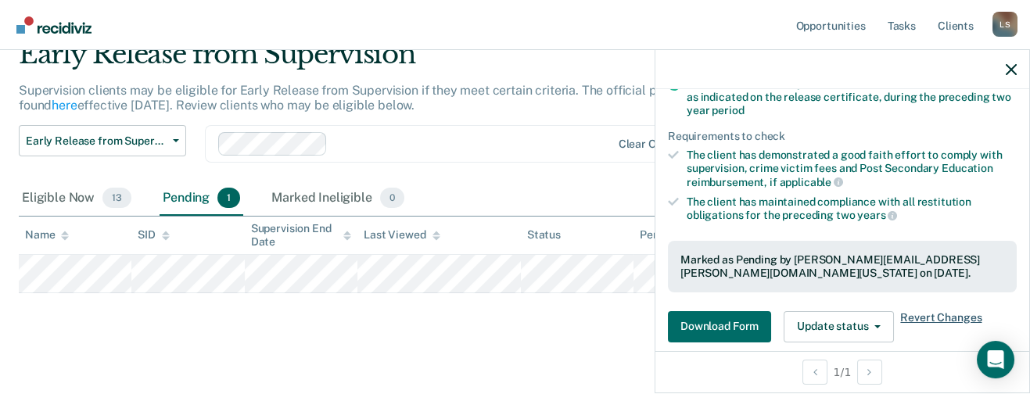
click at [912, 311] on span "Revert Changes" at bounding box center [940, 326] width 81 height 31
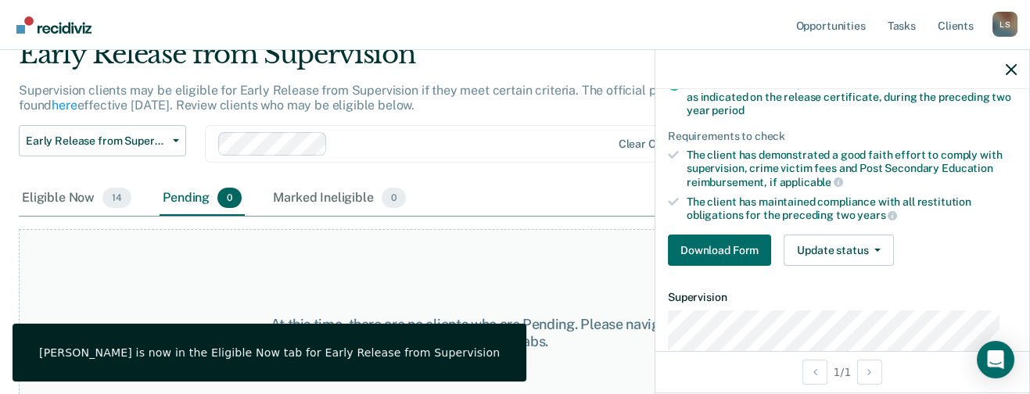
click at [464, 265] on div "At this time, there are no clients who are Pending. Please navigate to one of t…" at bounding box center [515, 333] width 992 height 209
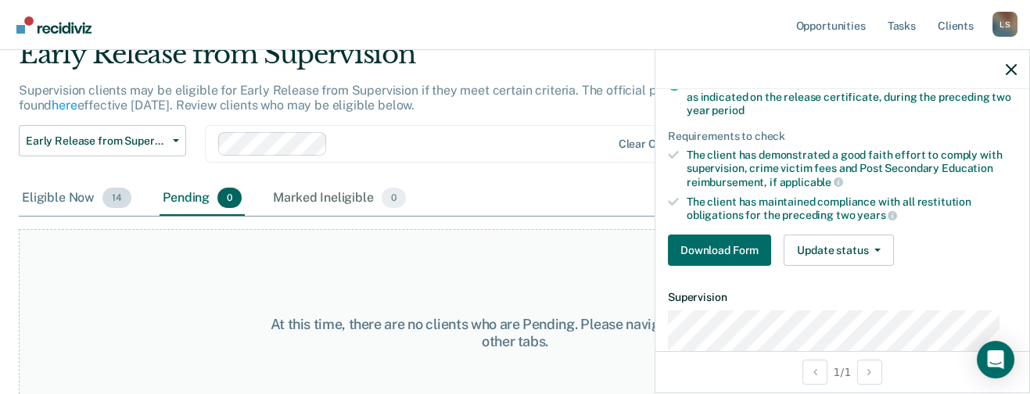
click at [66, 197] on div "Eligible Now 14" at bounding box center [77, 198] width 116 height 34
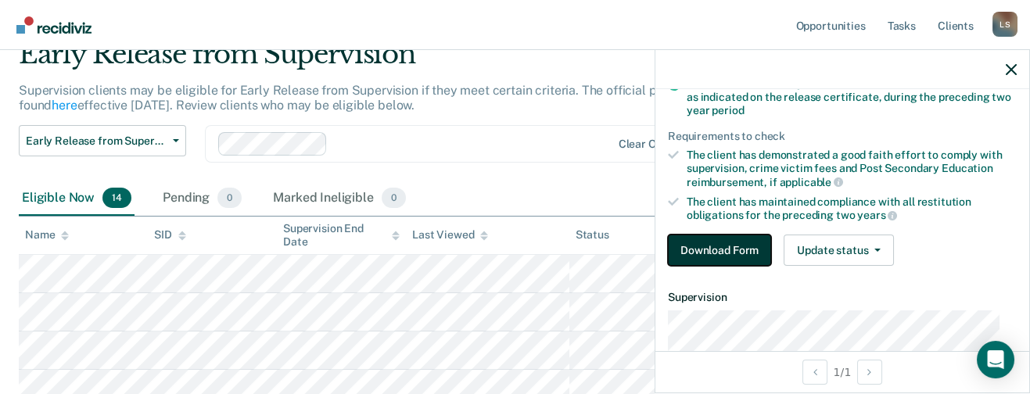
click at [715, 244] on button "Download Form" at bounding box center [719, 250] width 103 height 31
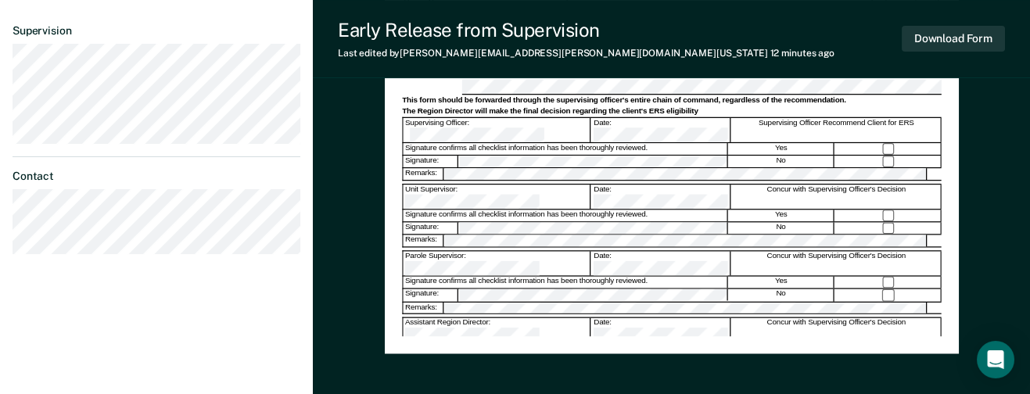
scroll to position [547, 0]
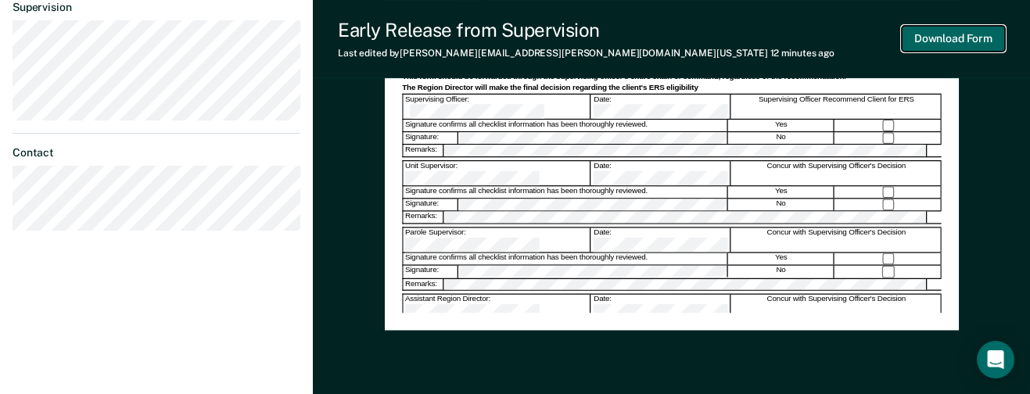
click at [939, 39] on button "Download Form" at bounding box center [953, 39] width 103 height 26
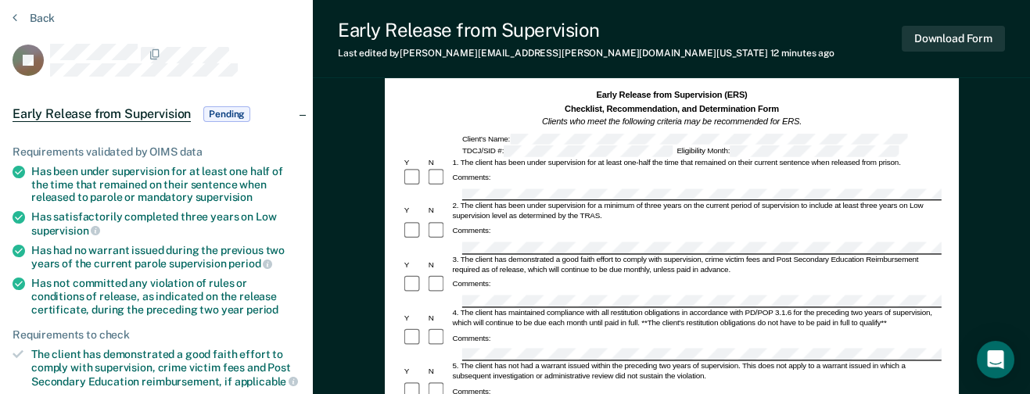
scroll to position [0, 0]
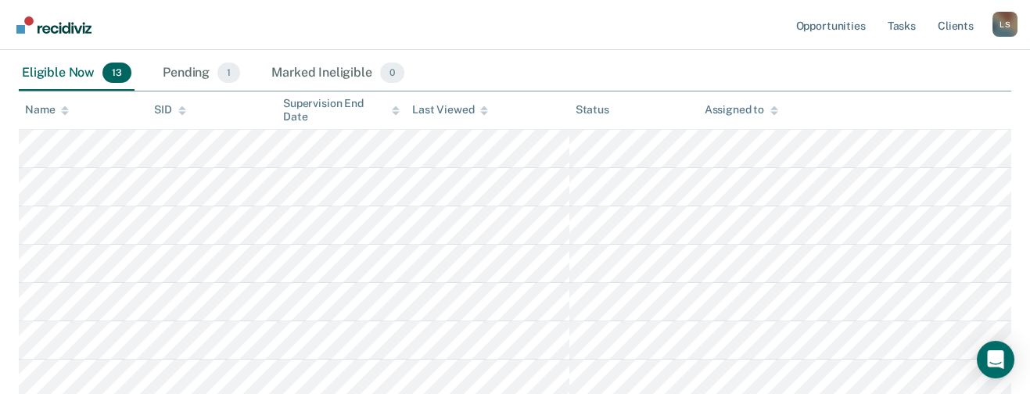
scroll to position [187, 0]
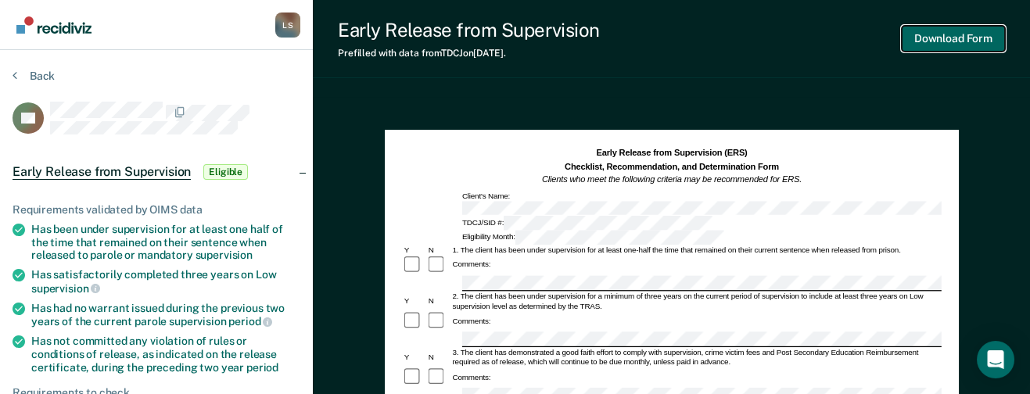
click at [935, 36] on button "Download Form" at bounding box center [953, 39] width 103 height 26
